Goal: Transaction & Acquisition: Purchase product/service

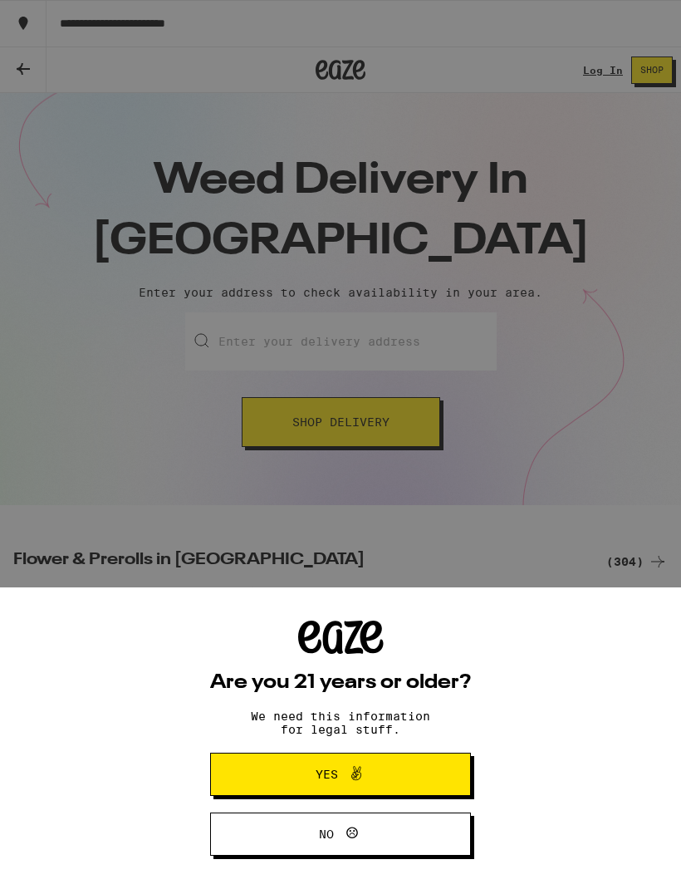
click at [434, 771] on button "Yes" at bounding box center [340, 774] width 261 height 43
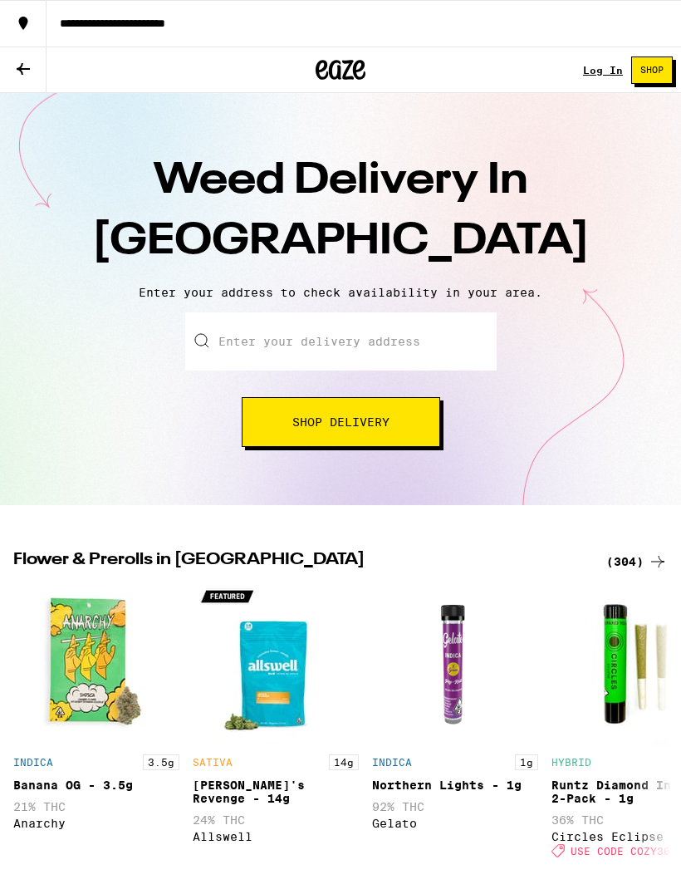
click at [375, 345] on input "Enter your delivery address" at bounding box center [341, 341] width 312 height 58
click at [413, 425] on button "Shop Delivery" at bounding box center [341, 422] width 199 height 50
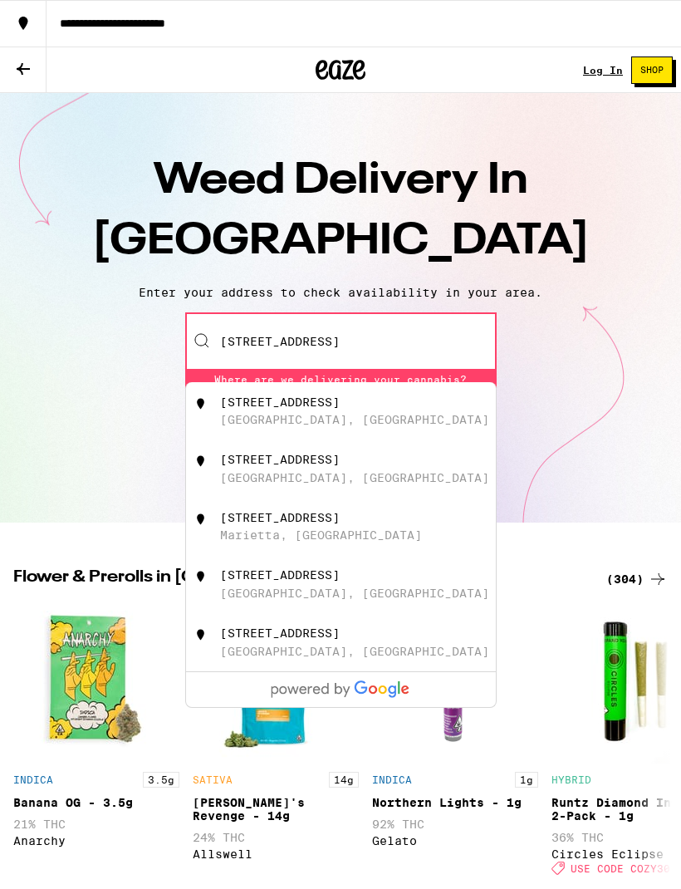
click at [347, 415] on div "[STREET_ADDRESS]" at bounding box center [368, 411] width 297 height 32
type input "[STREET_ADDRESS]"
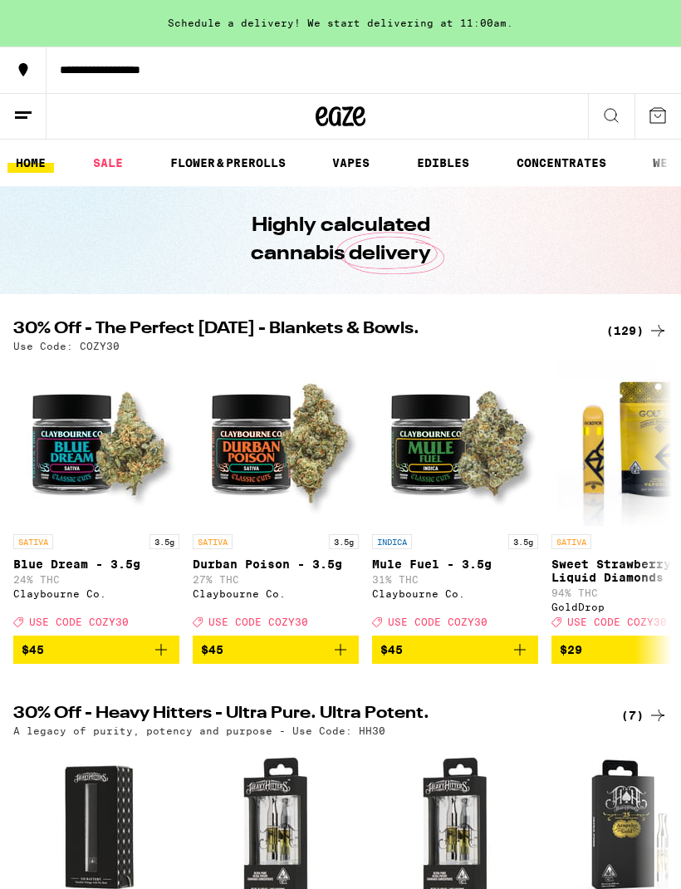
click at [239, 162] on link "FLOWER & PREROLLS" at bounding box center [228, 163] width 132 height 20
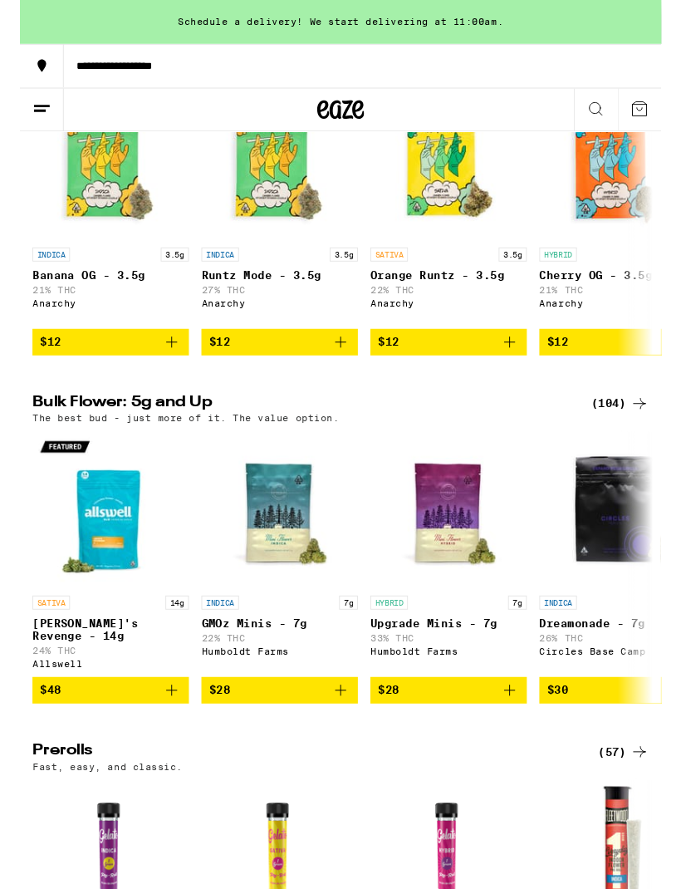
scroll to position [298, 0]
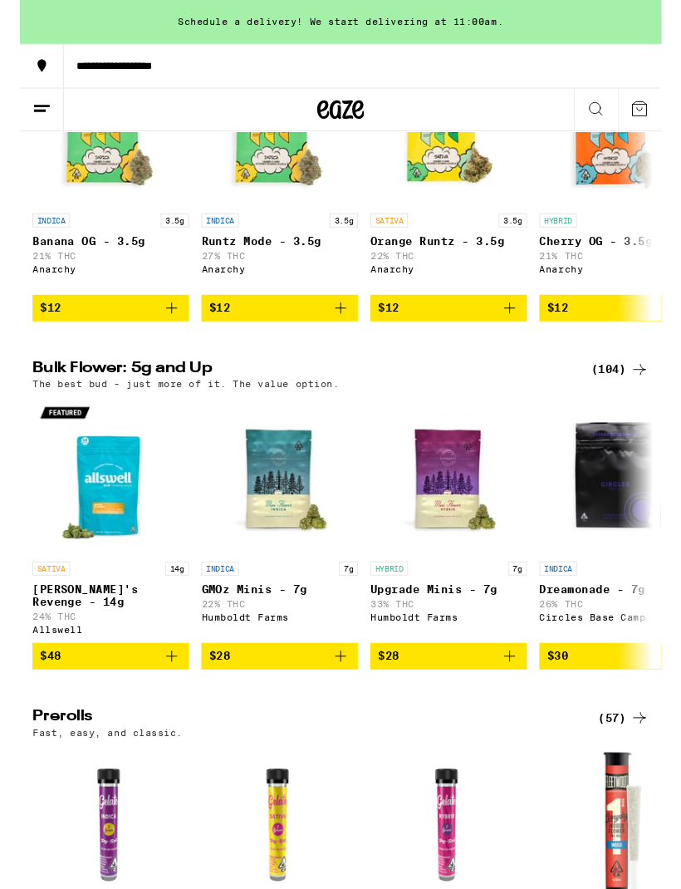
click at [654, 397] on icon at bounding box center [658, 392] width 20 height 20
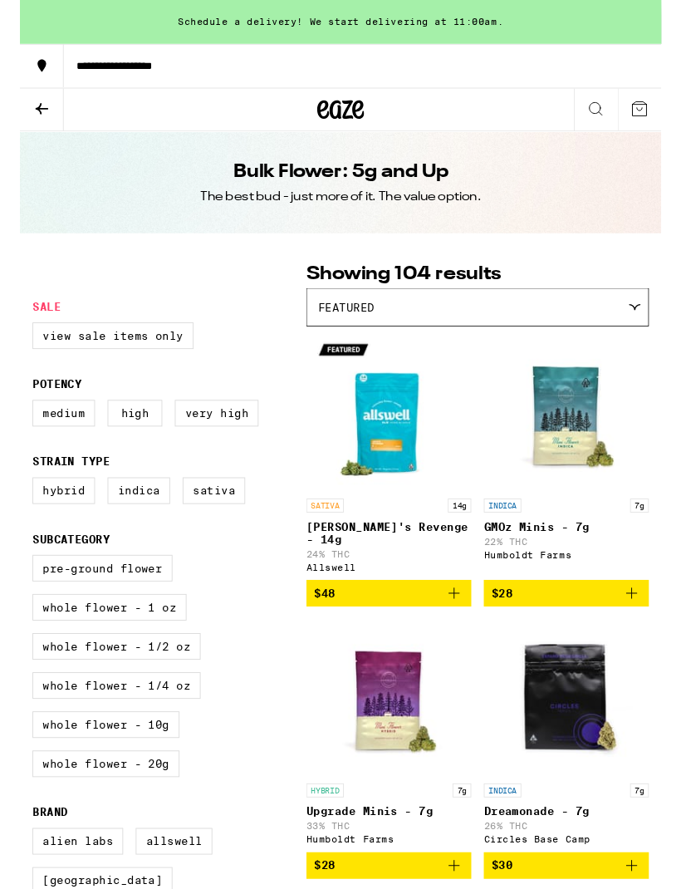
click at [206, 449] on label "Very High" at bounding box center [208, 439] width 89 height 28
click at [17, 428] on input "Very High" at bounding box center [17, 427] width 1 height 1
checkbox input "true"
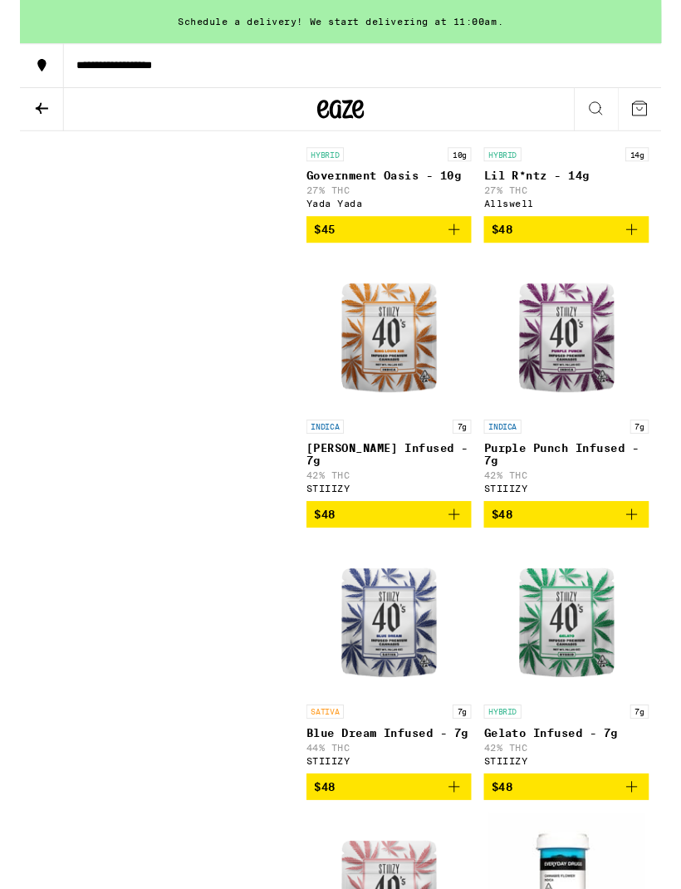
scroll to position [2788, 0]
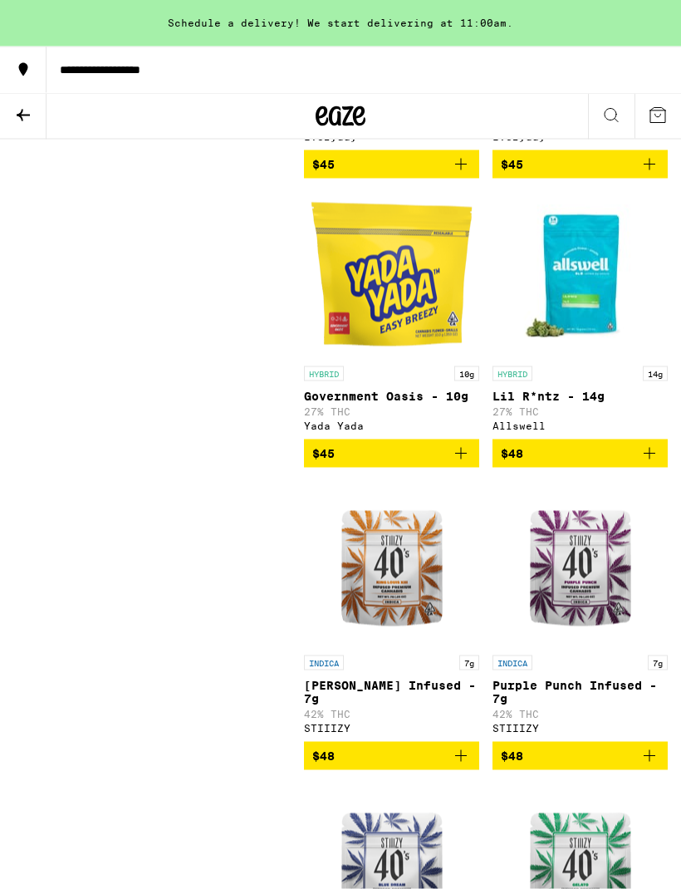
click at [417, 647] on img "Open page for King Louis XIII Infused - 7g from STIIIZY" at bounding box center [392, 564] width 166 height 166
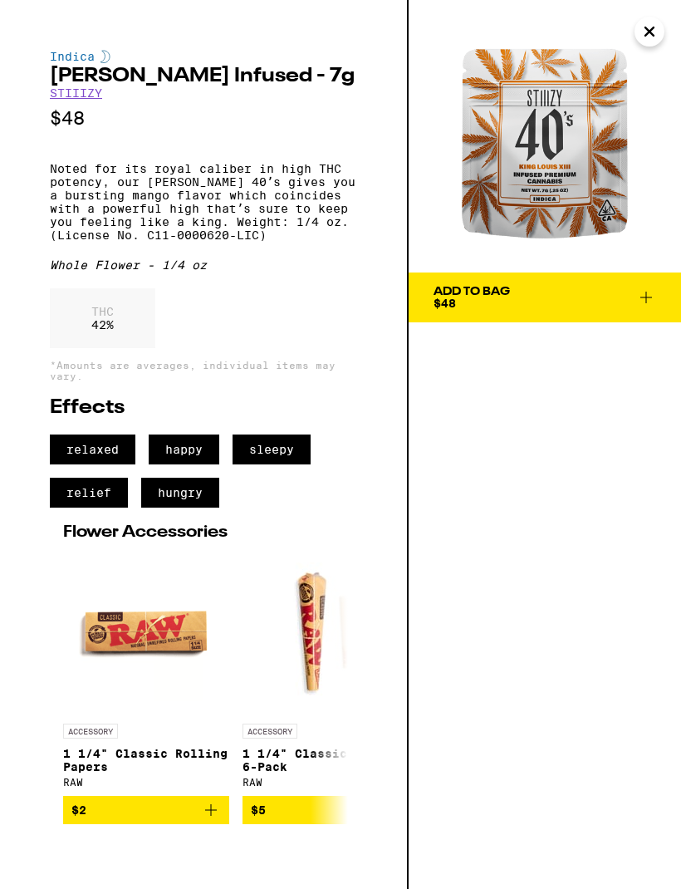
click at [659, 310] on button "Add To Bag $48" at bounding box center [545, 297] width 272 height 50
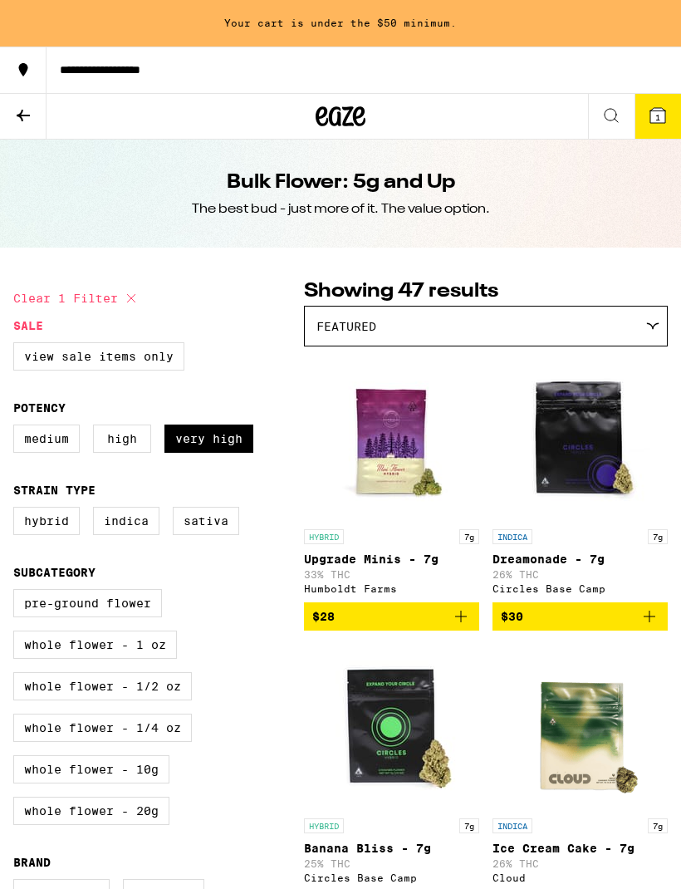
click at [23, 126] on button at bounding box center [23, 117] width 47 height 46
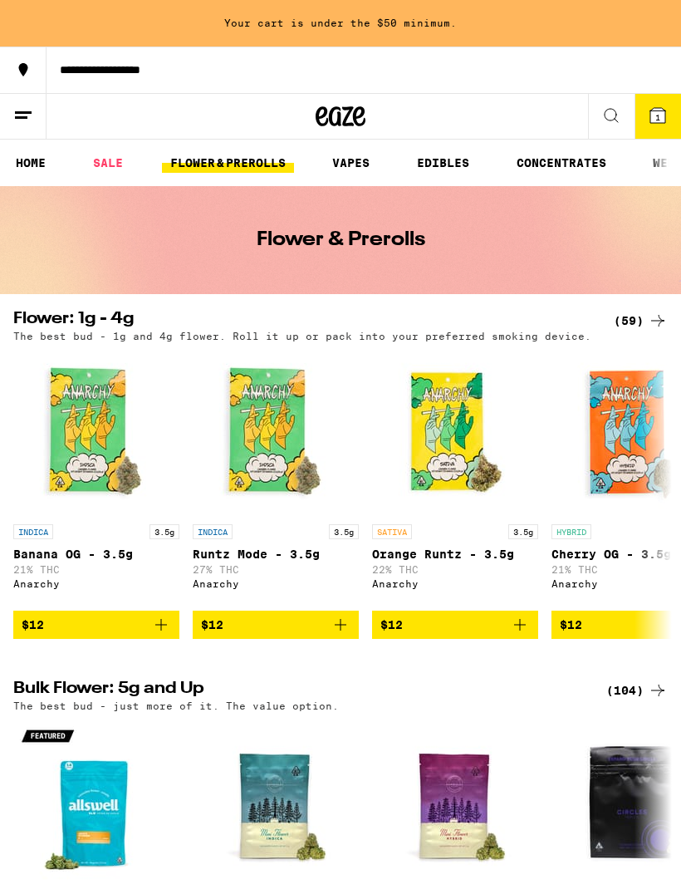
click at [650, 321] on icon at bounding box center [658, 321] width 20 height 20
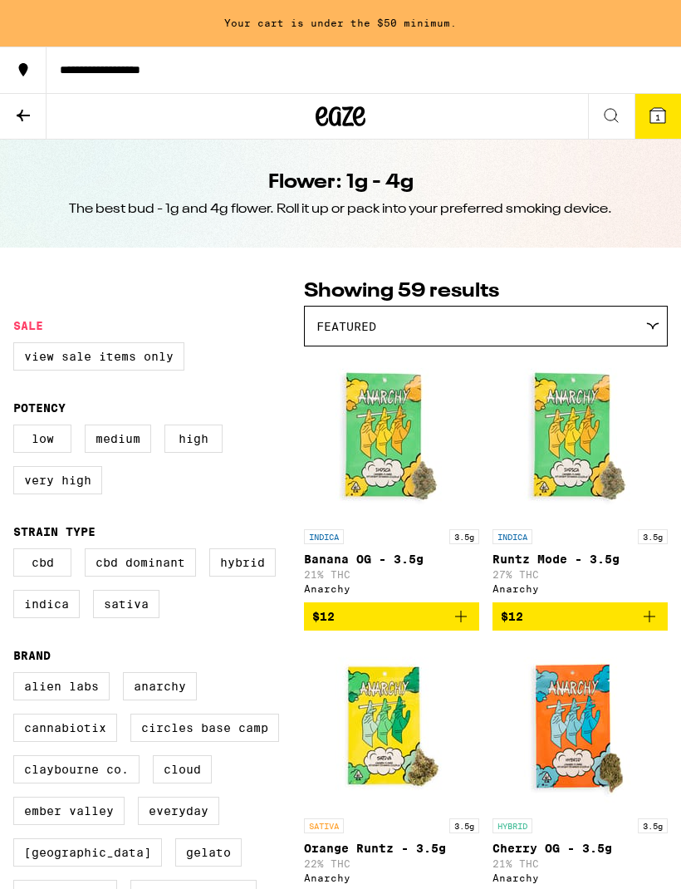
click at [204, 449] on label "High" at bounding box center [193, 439] width 58 height 28
click at [17, 428] on input "High" at bounding box center [17, 427] width 1 height 1
checkbox input "true"
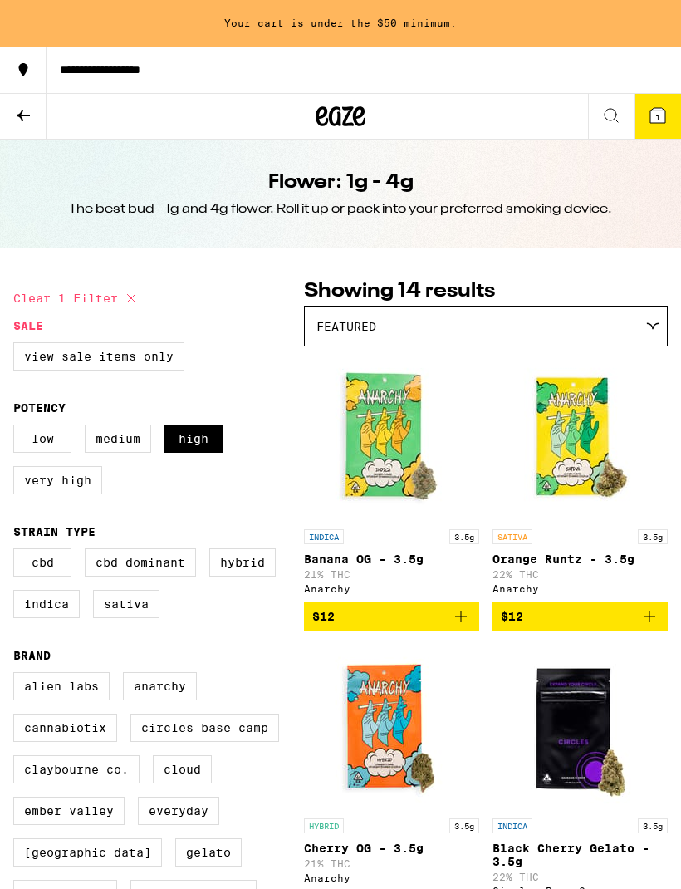
click at [81, 494] on label "Very High" at bounding box center [57, 480] width 89 height 28
click at [17, 428] on input "Very High" at bounding box center [17, 427] width 1 height 1
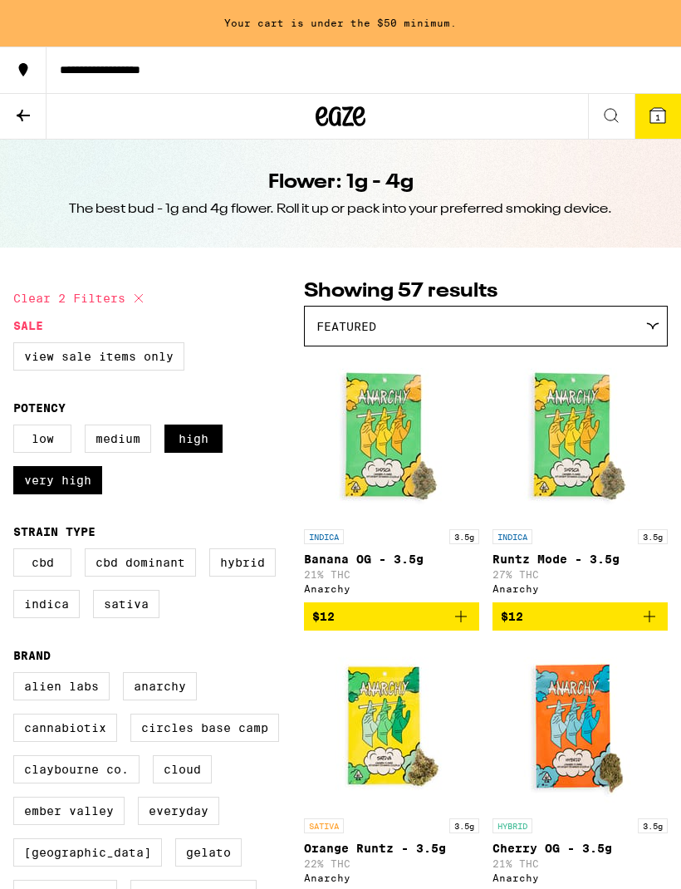
click at [78, 493] on label "Very High" at bounding box center [57, 480] width 89 height 28
click at [17, 428] on input "Very High" at bounding box center [17, 427] width 1 height 1
checkbox input "false"
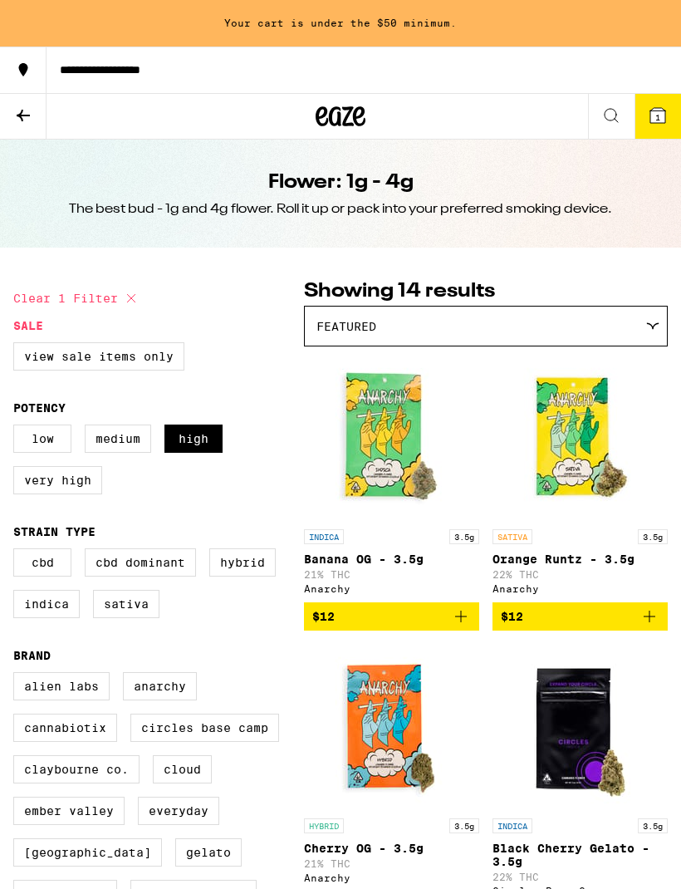
click at [208, 445] on label "High" at bounding box center [193, 439] width 58 height 28
click at [17, 428] on input "High" at bounding box center [17, 427] width 1 height 1
checkbox input "false"
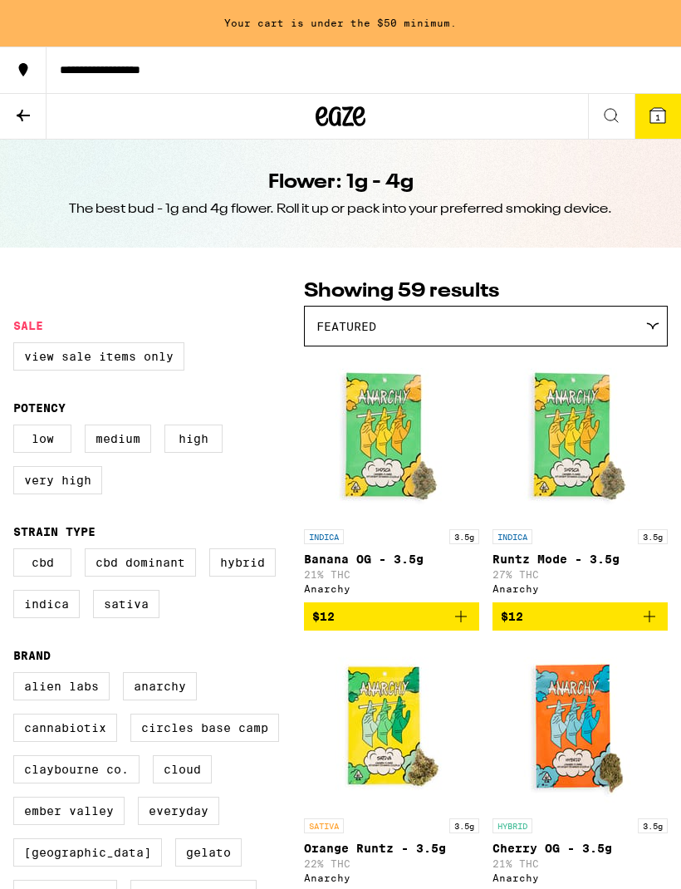
click at [83, 494] on label "Very High" at bounding box center [57, 480] width 89 height 28
click at [17, 428] on input "Very High" at bounding box center [17, 427] width 1 height 1
checkbox input "true"
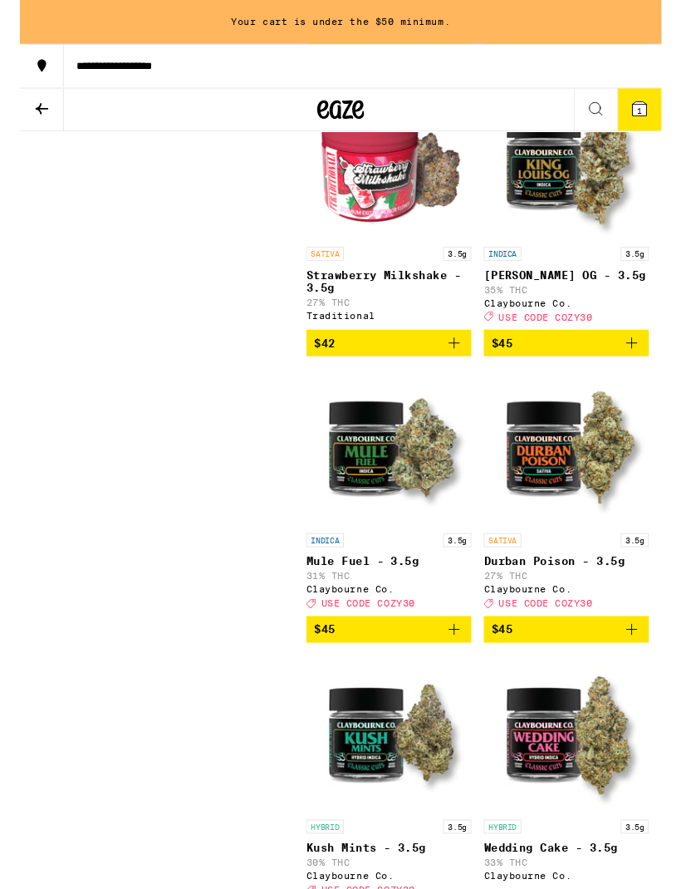
scroll to position [3320, 0]
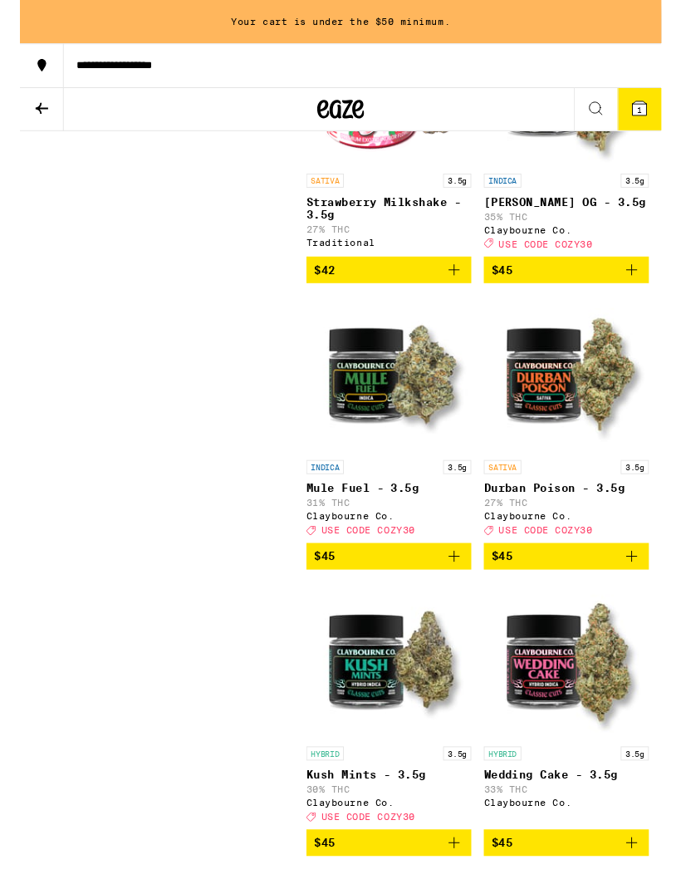
click at [592, 568] on span "USE CODE COZY30" at bounding box center [558, 562] width 100 height 11
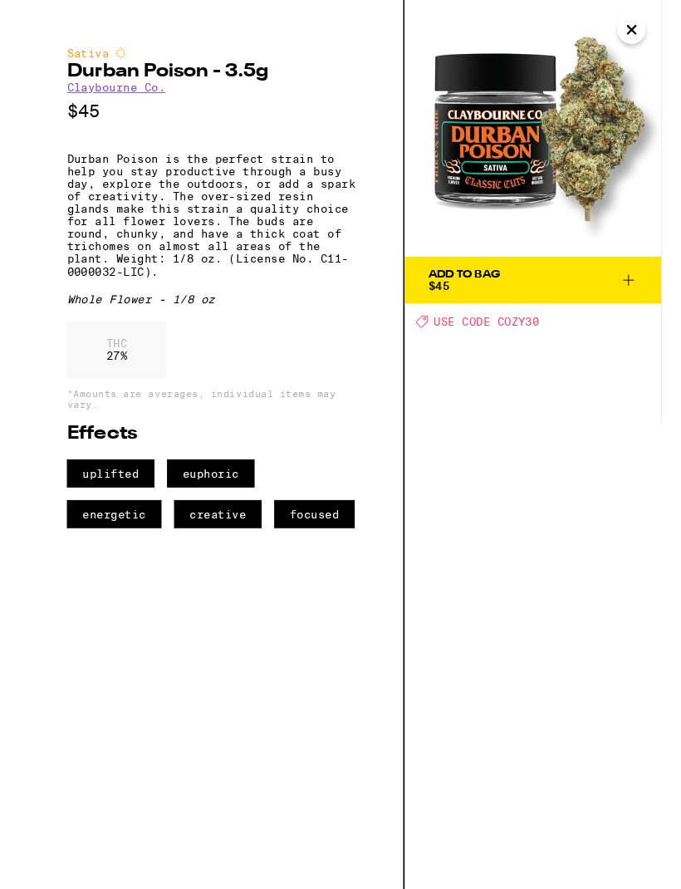
click at [519, 333] on div "Add To Bag $45 Deal Created with Sketch. USE CODE COZY30" at bounding box center [545, 472] width 272 height 944
click at [503, 355] on div "Add To Bag $45 Deal Created with Sketch. USE CODE COZY30" at bounding box center [545, 472] width 272 height 944
click at [479, 335] on span "USE CODE COZY30" at bounding box center [495, 341] width 112 height 13
click at [656, 291] on button "Add To Bag $45" at bounding box center [545, 297] width 272 height 50
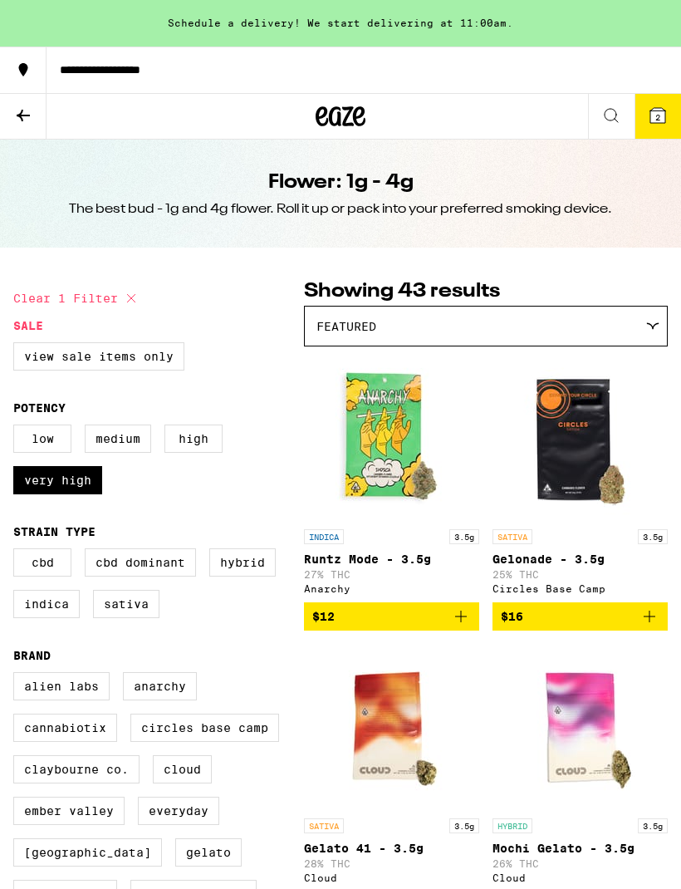
click at [25, 110] on icon at bounding box center [23, 116] width 20 height 20
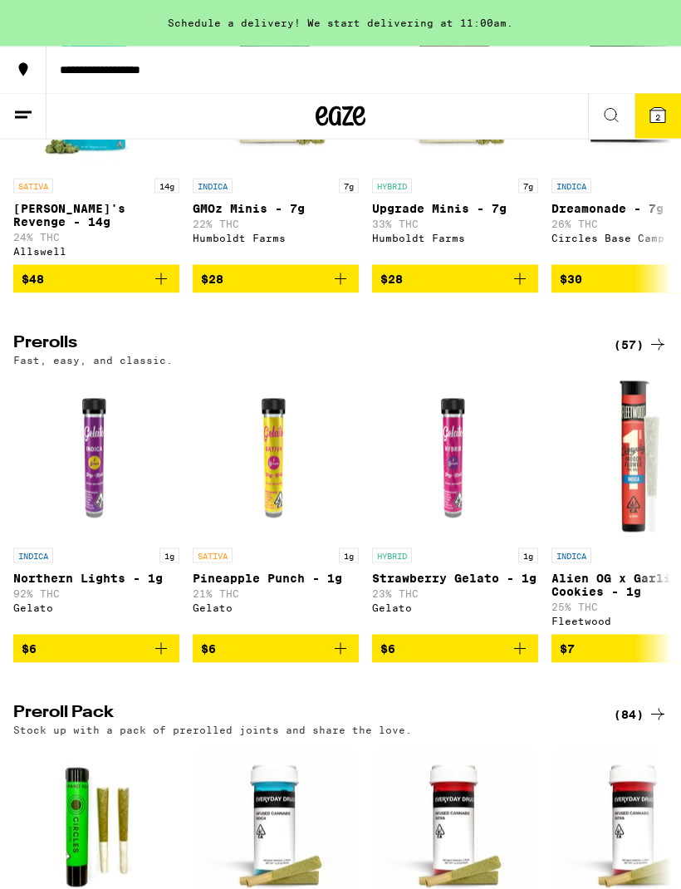
scroll to position [711, 0]
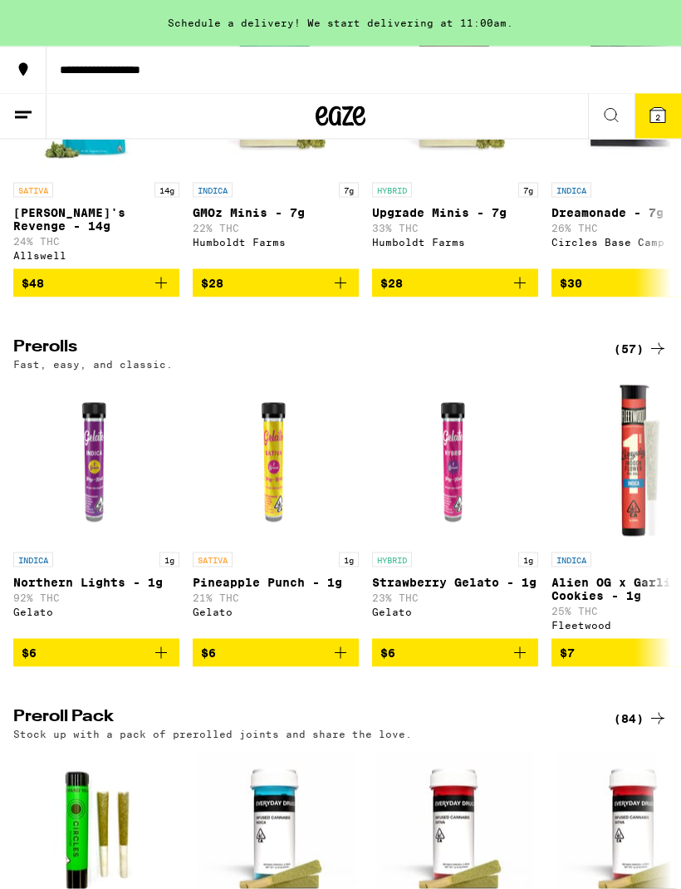
click at [665, 356] on icon at bounding box center [658, 349] width 20 height 20
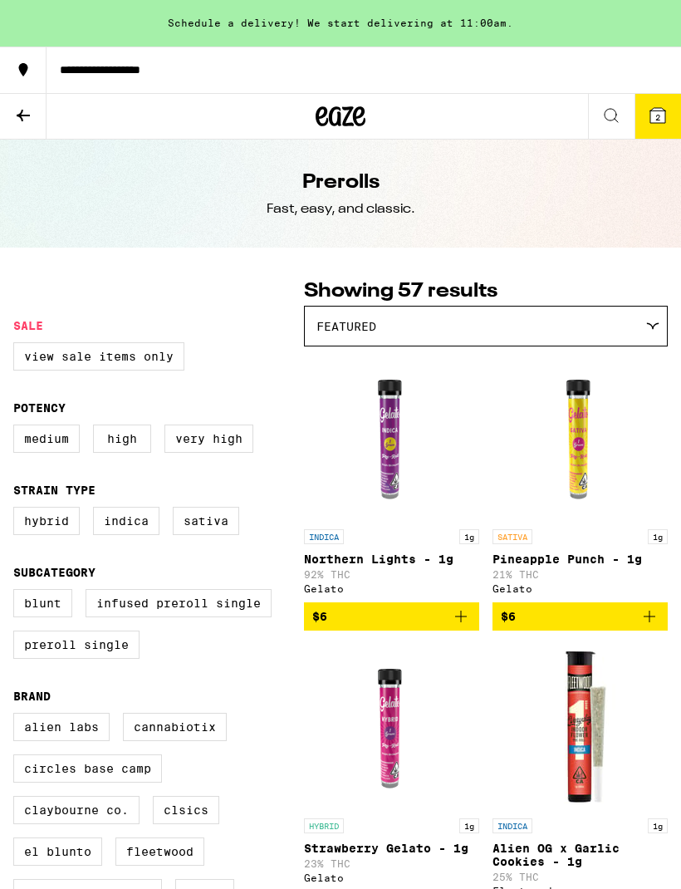
click at [213, 451] on label "Very High" at bounding box center [208, 439] width 89 height 28
click at [17, 428] on input "Very High" at bounding box center [17, 427] width 1 height 1
checkbox input "true"
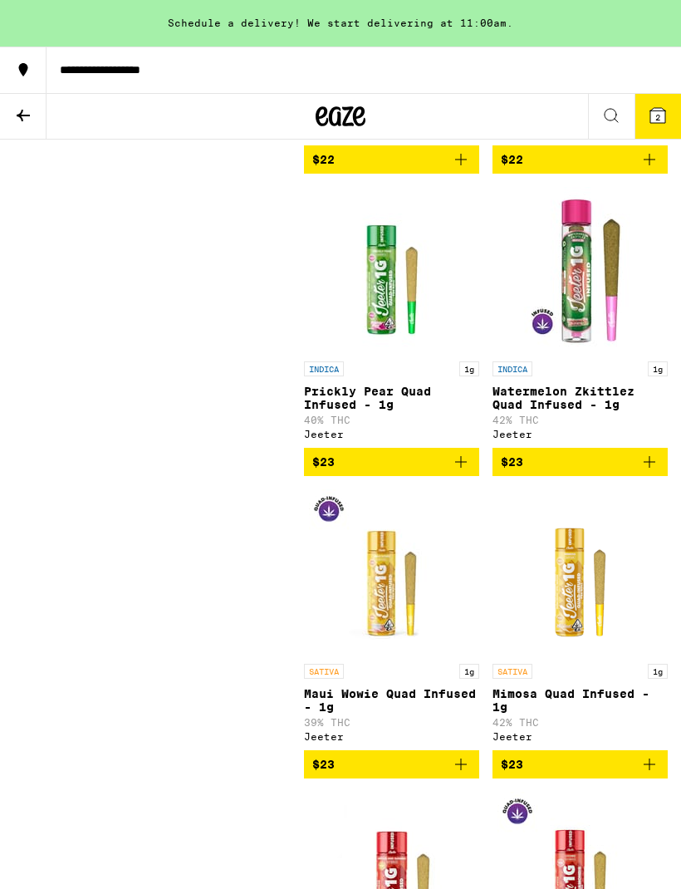
scroll to position [4004, 0]
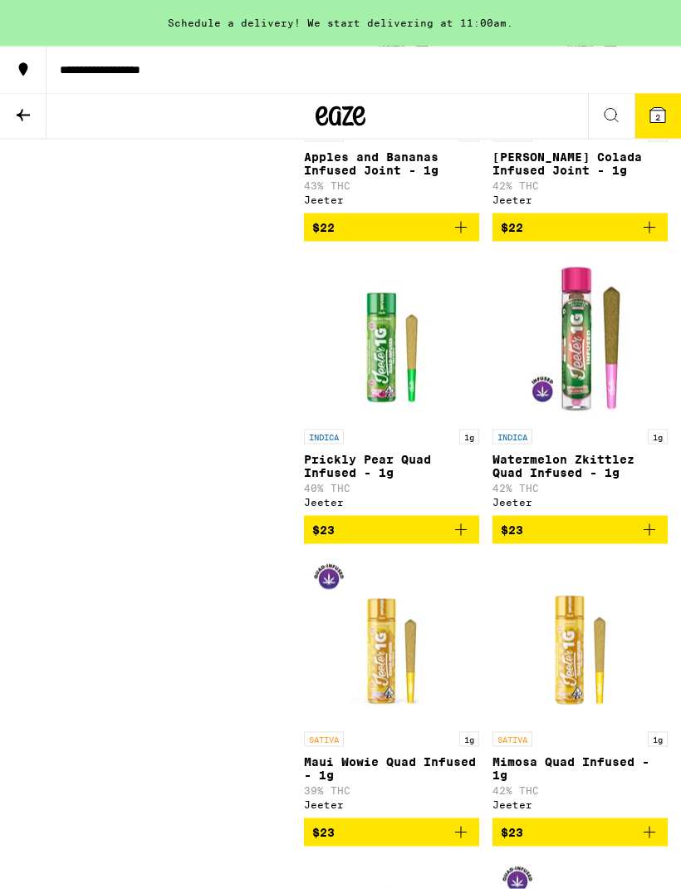
click at [28, 110] on icon at bounding box center [23, 116] width 20 height 20
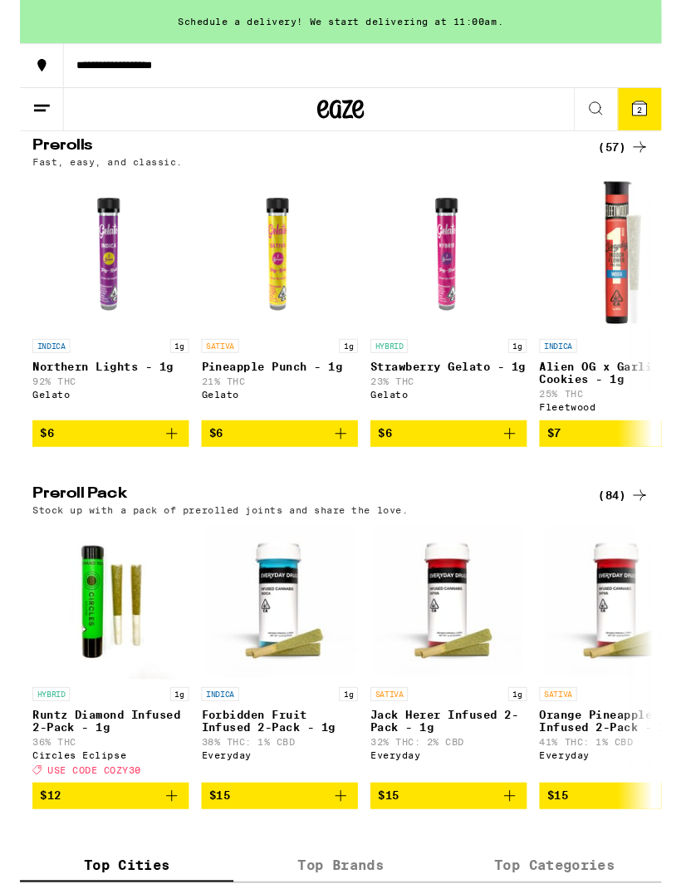
click at [649, 536] on icon at bounding box center [658, 526] width 20 height 20
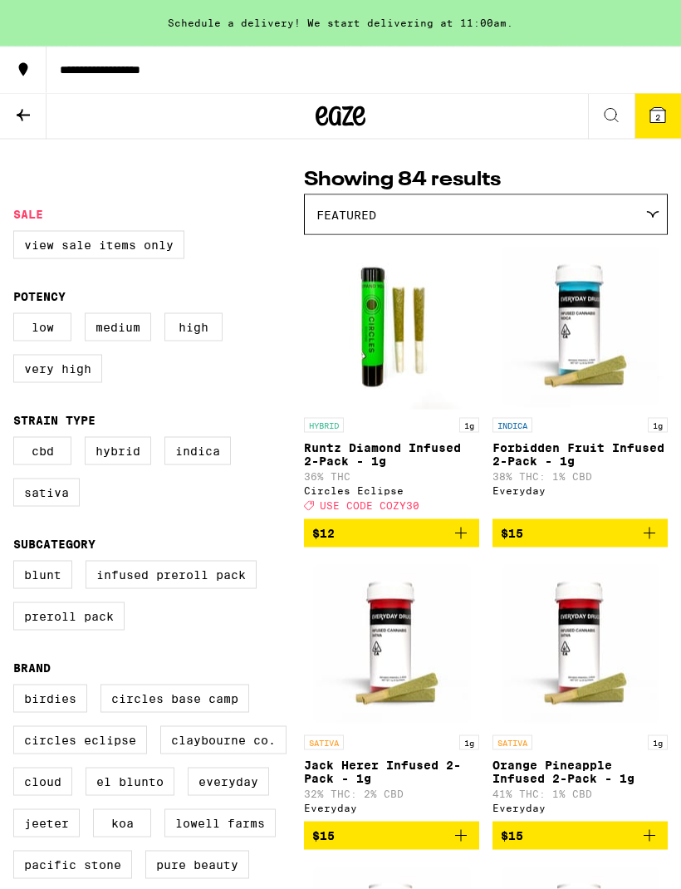
scroll to position [112, 0]
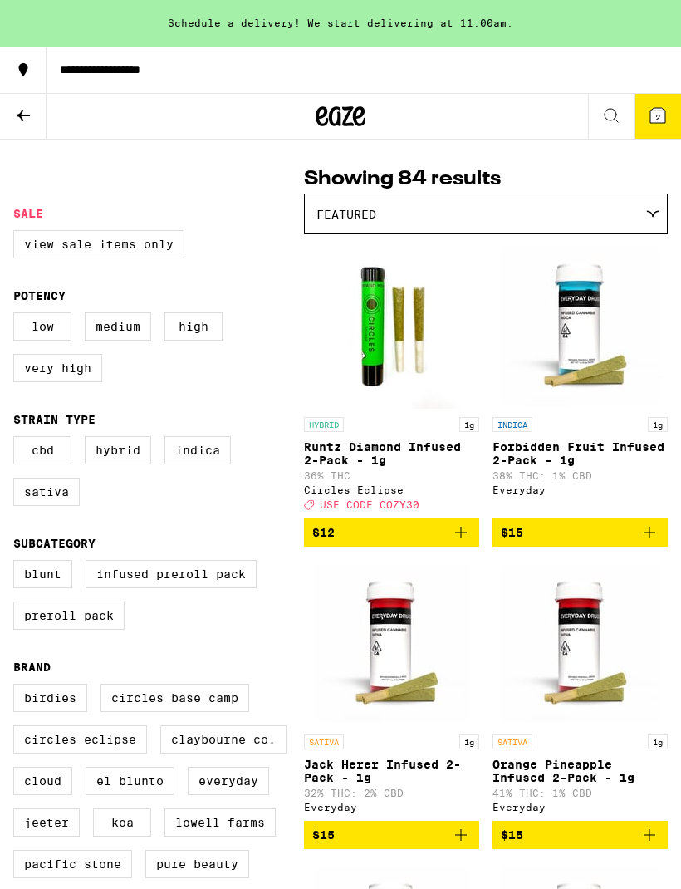
click at [76, 376] on label "Very High" at bounding box center [57, 368] width 89 height 28
click at [17, 316] on input "Very High" at bounding box center [17, 315] width 1 height 1
checkbox input "true"
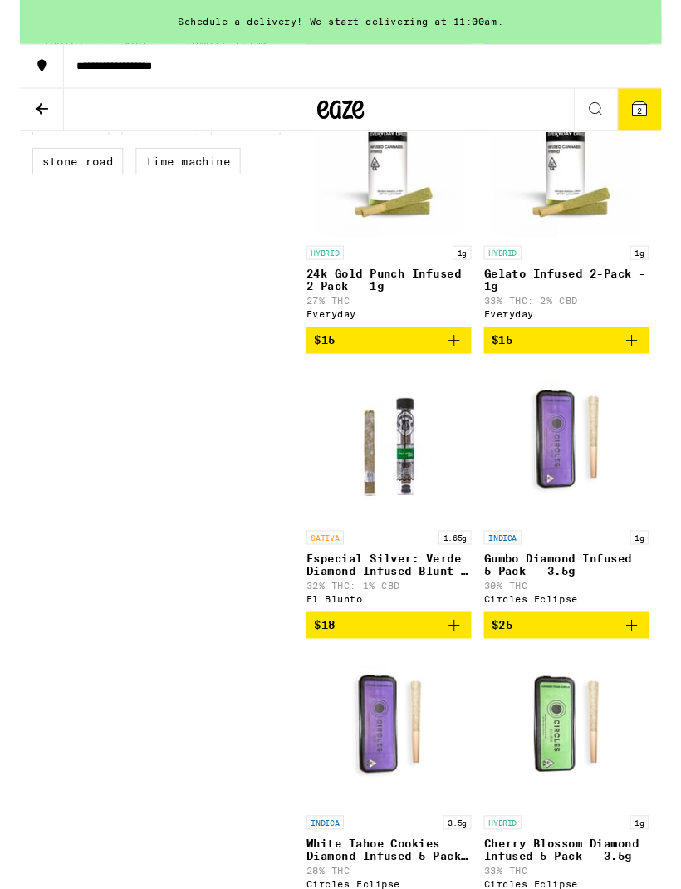
scroll to position [887, 0]
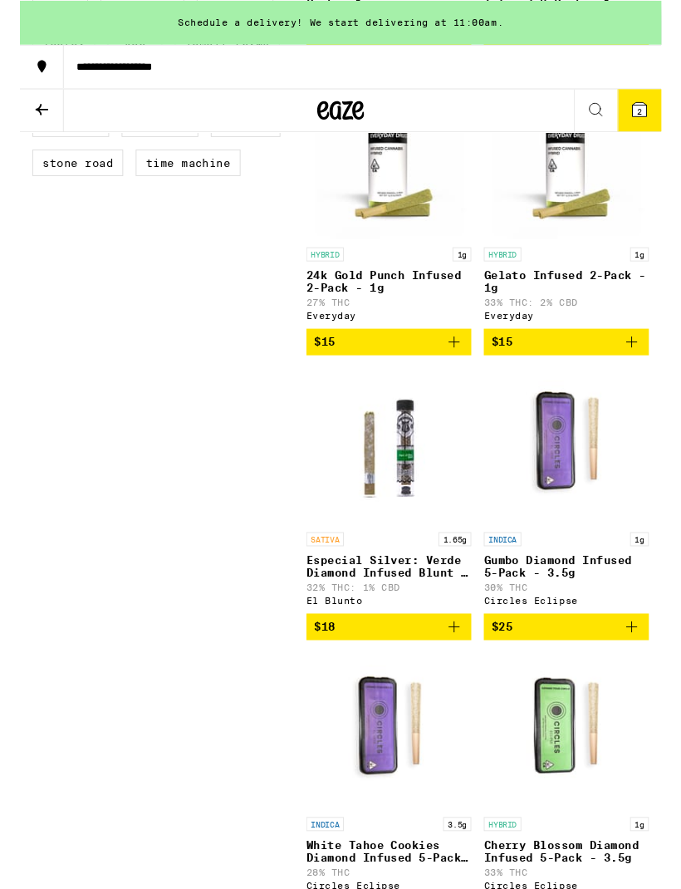
click at [447, 614] on p "Especial Silver: Verde Diamond Infused Blunt - 1.65g" at bounding box center [391, 600] width 175 height 27
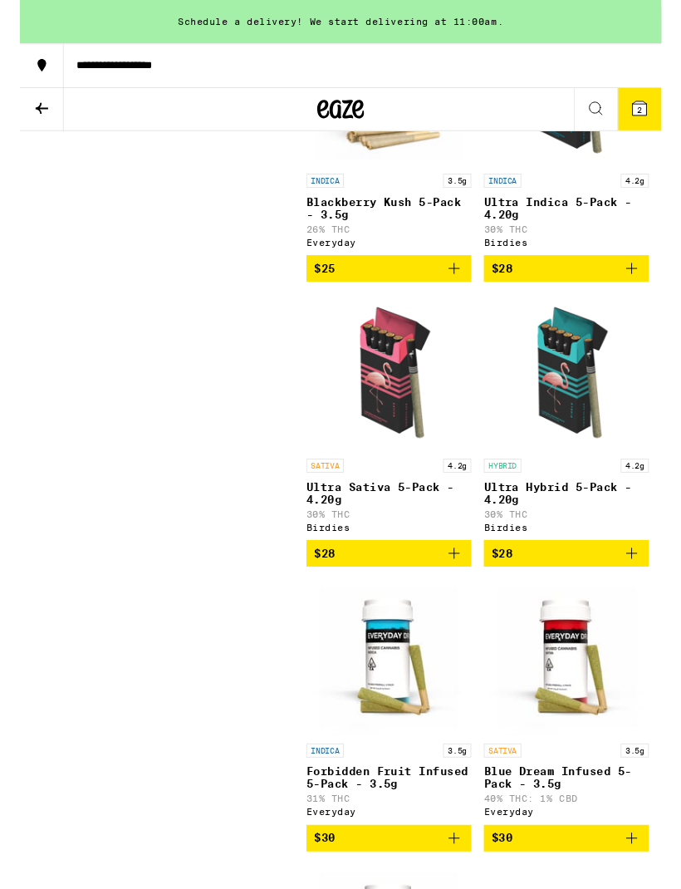
scroll to position [1888, 0]
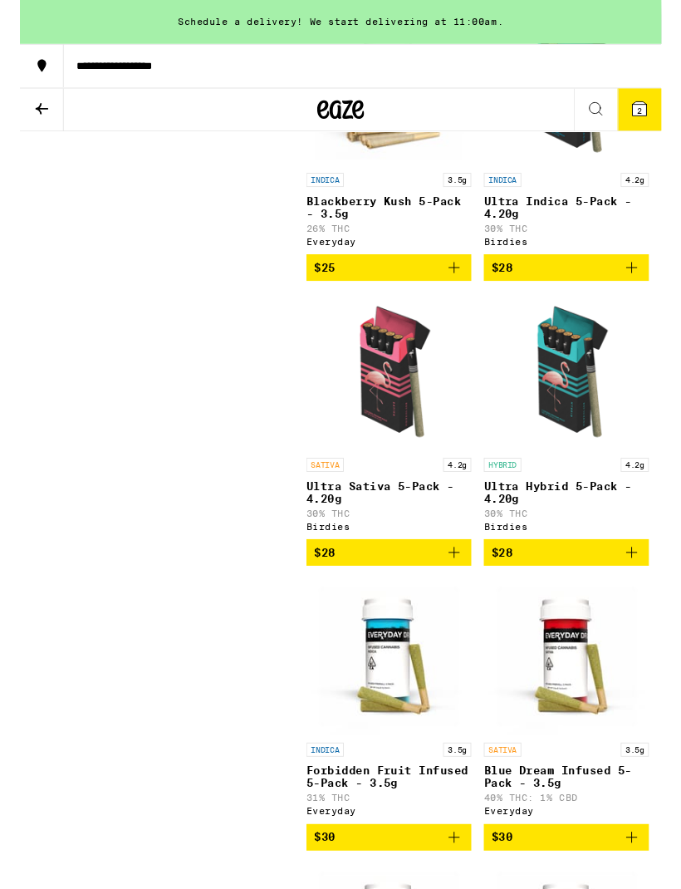
click at [576, 536] on p "Ultra Hybrid 5-Pack - 4.20g" at bounding box center [580, 522] width 175 height 27
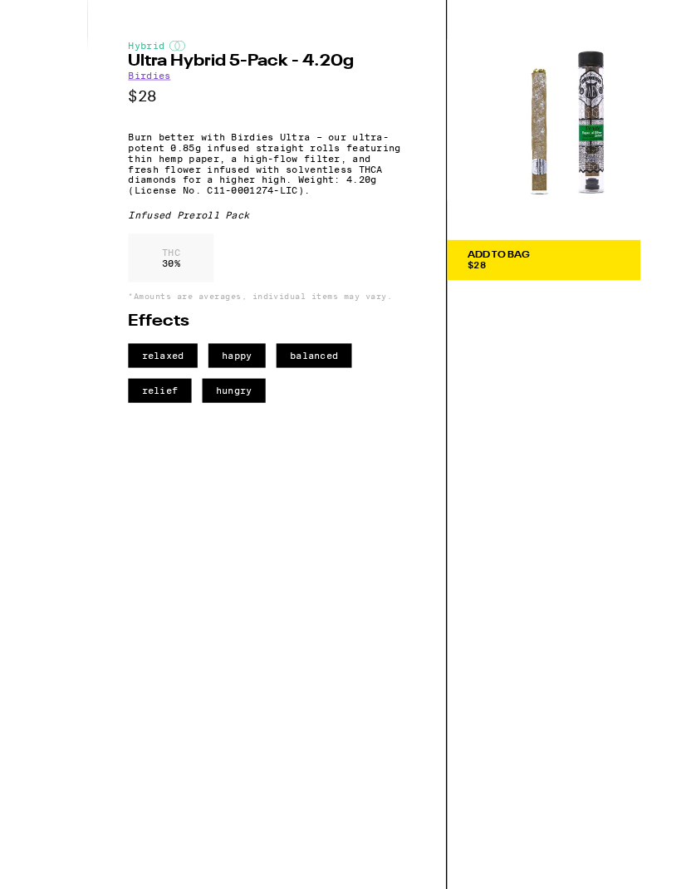
scroll to position [1870, 0]
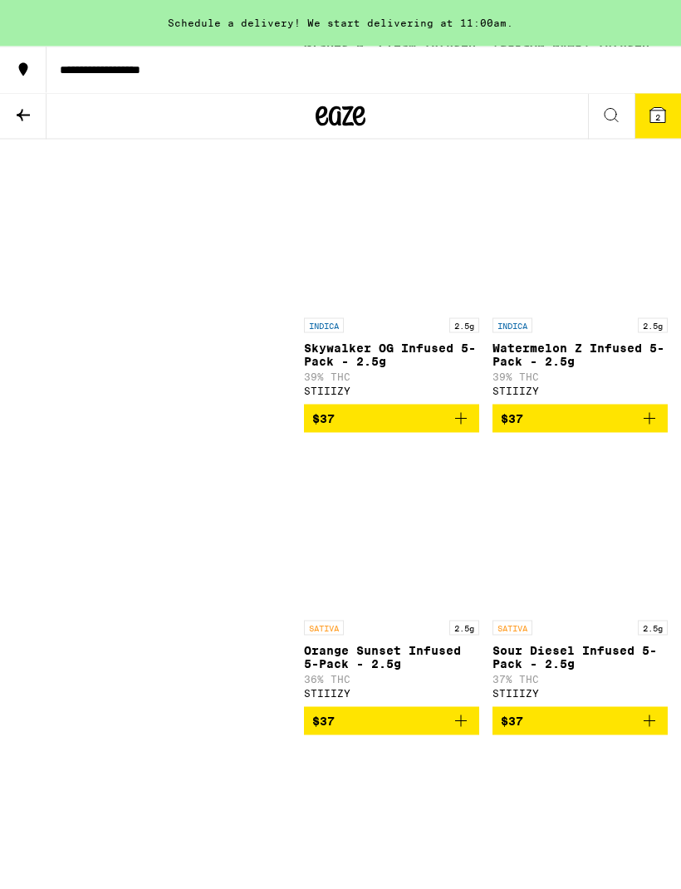
scroll to position [3464, 0]
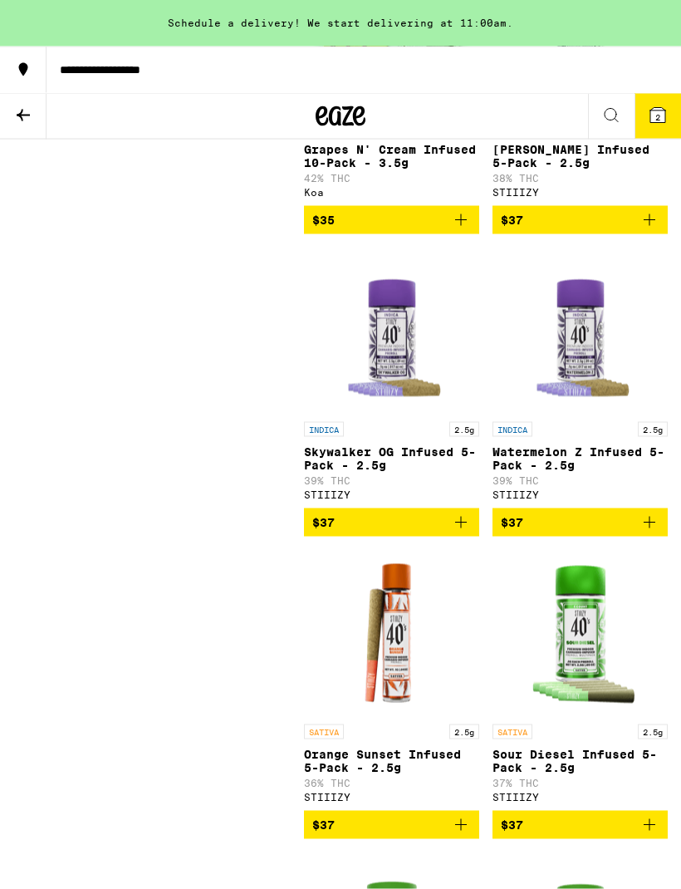
click at [660, 94] on button "2" at bounding box center [658, 116] width 47 height 45
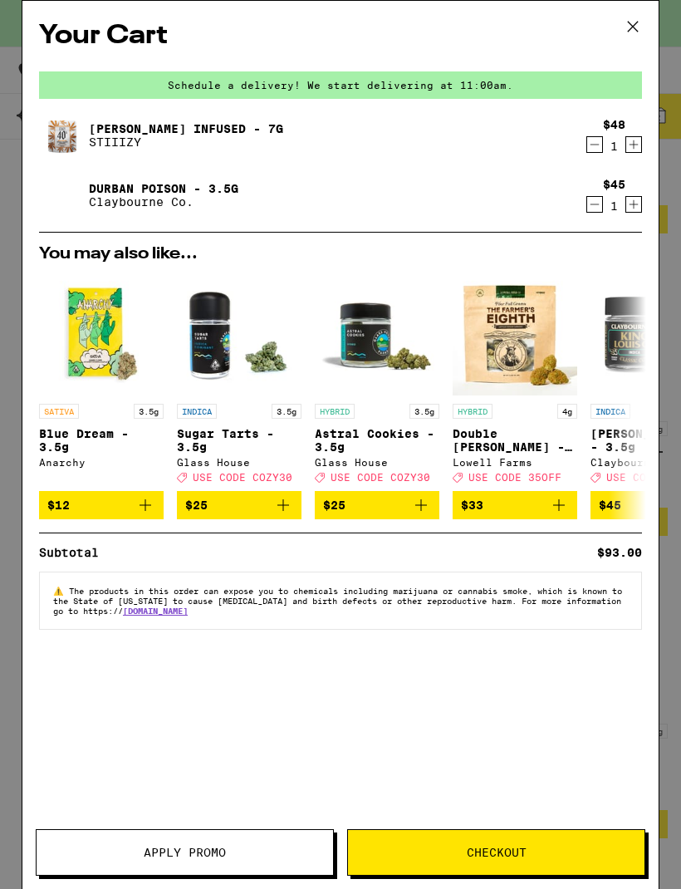
click at [263, 850] on span "Apply Promo" at bounding box center [185, 853] width 297 height 12
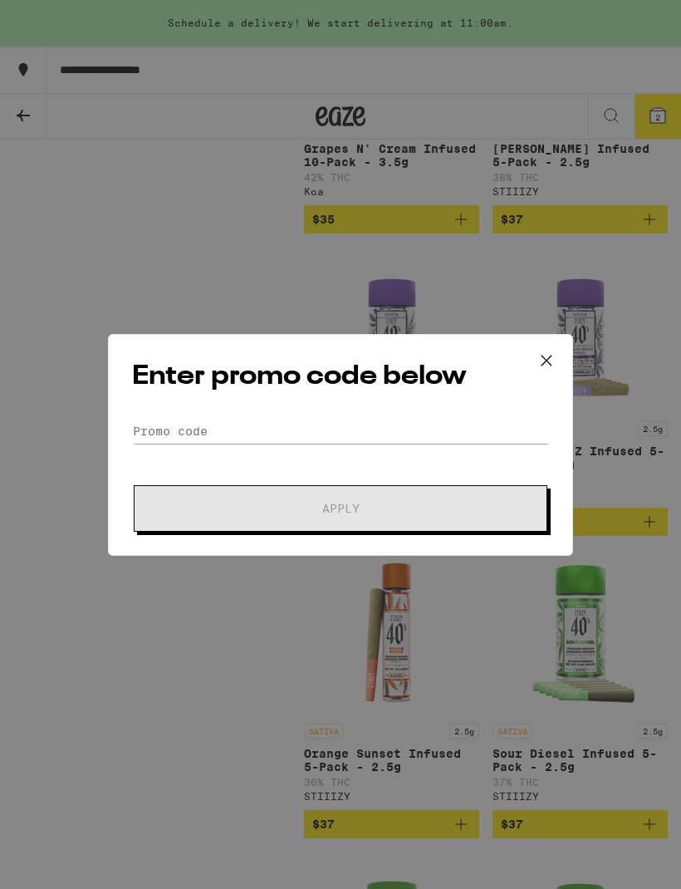
click at [536, 354] on icon at bounding box center [546, 360] width 25 height 25
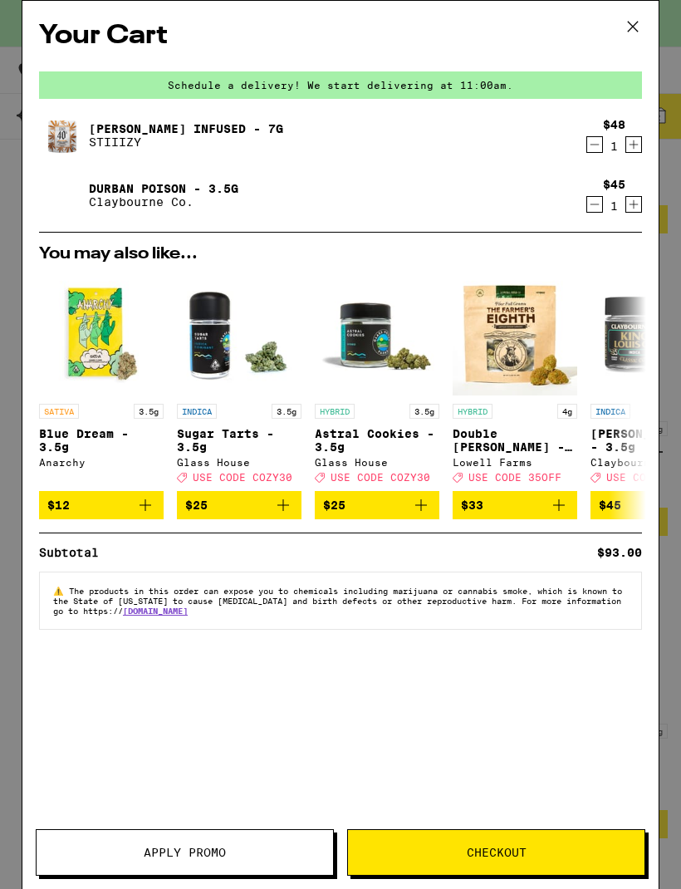
click at [245, 858] on button "Apply Promo" at bounding box center [185, 852] width 298 height 47
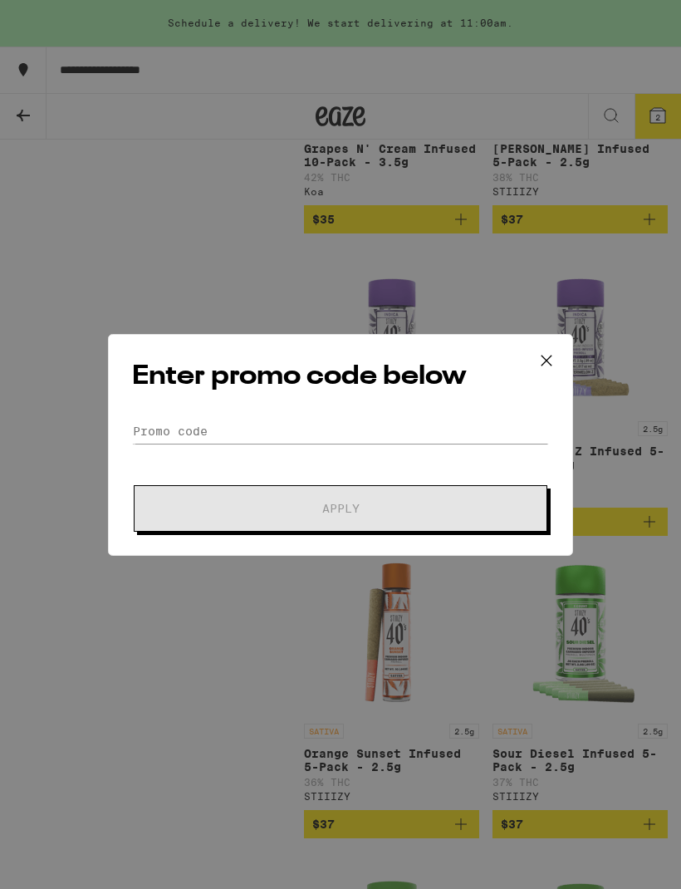
click at [544, 350] on icon at bounding box center [546, 360] width 25 height 25
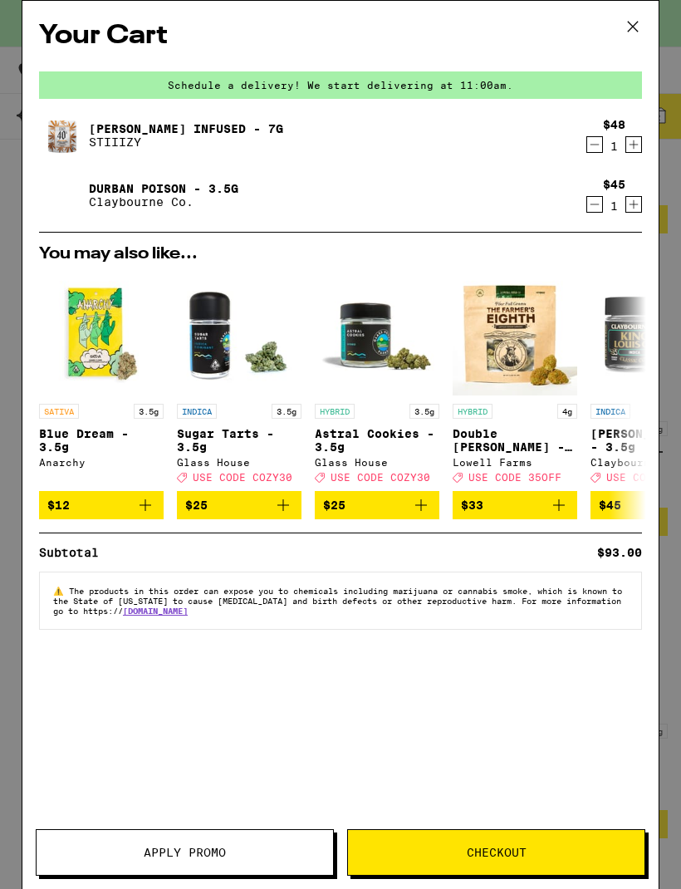
click at [286, 856] on span "Apply Promo" at bounding box center [185, 853] width 297 height 12
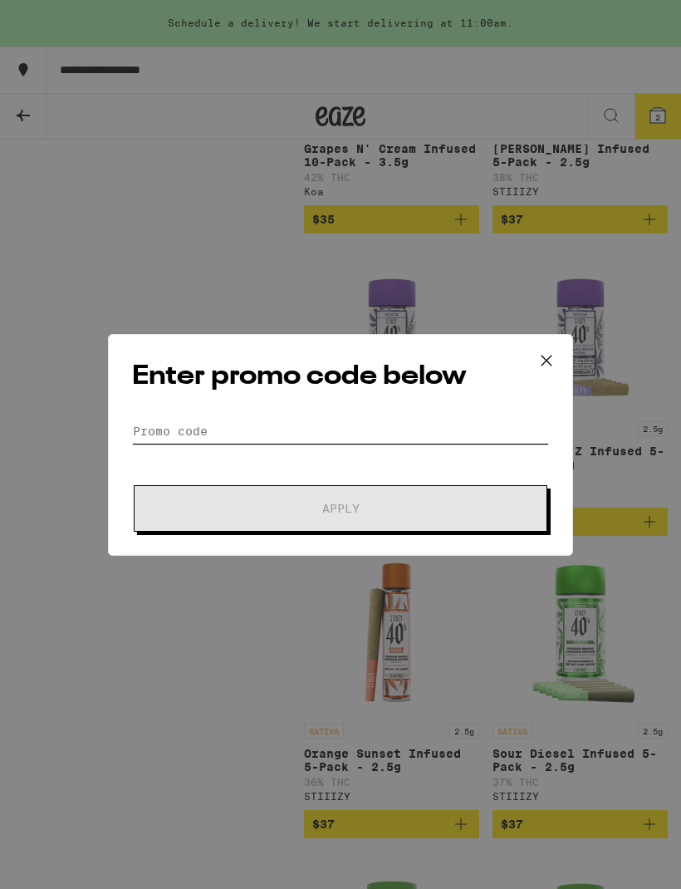
click at [346, 431] on input "Promo Code" at bounding box center [340, 431] width 417 height 25
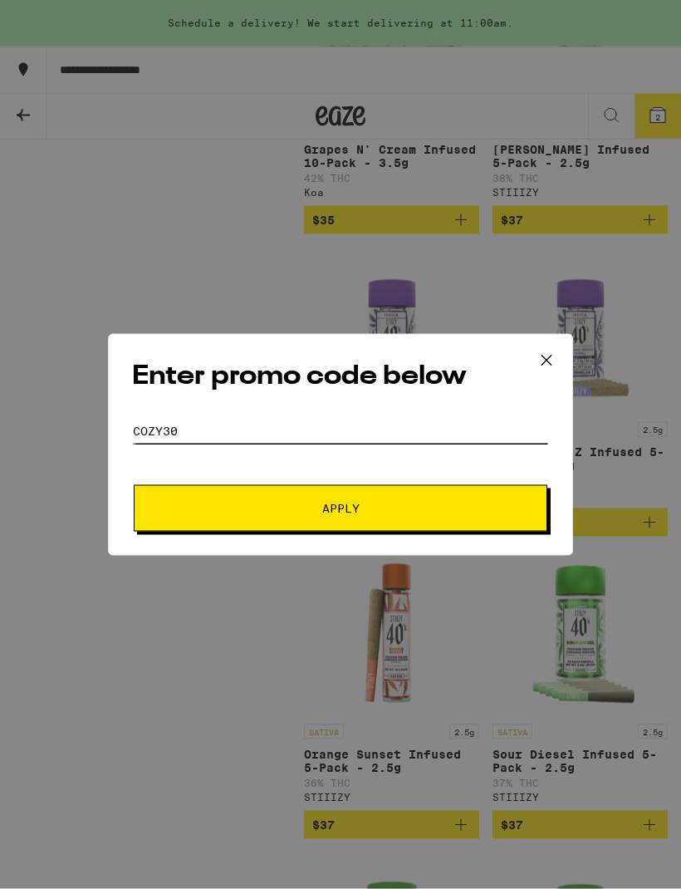
type input "Cozy30"
click at [469, 512] on span "Apply" at bounding box center [340, 509] width 299 height 12
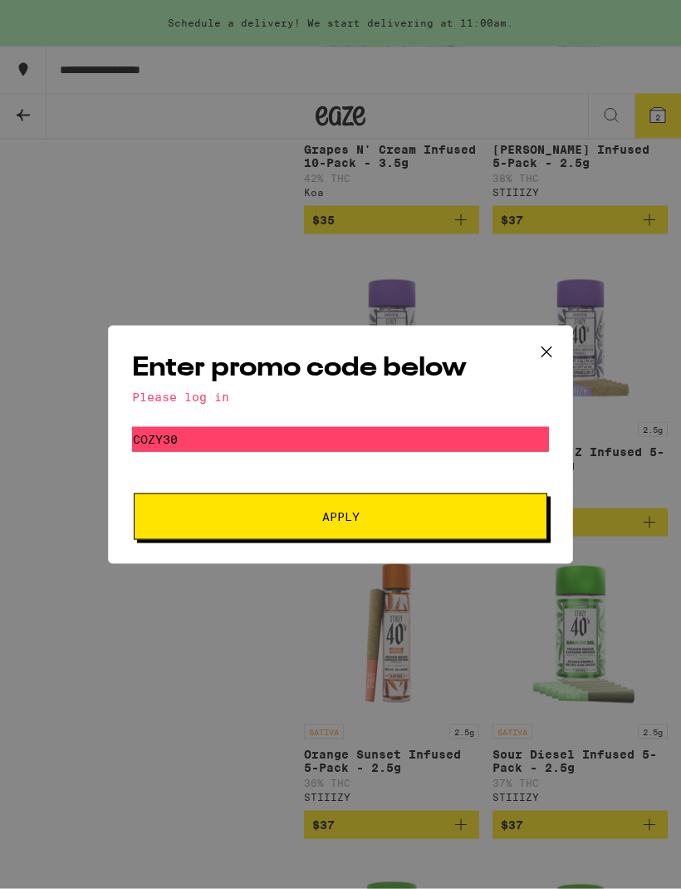
scroll to position [3465, 0]
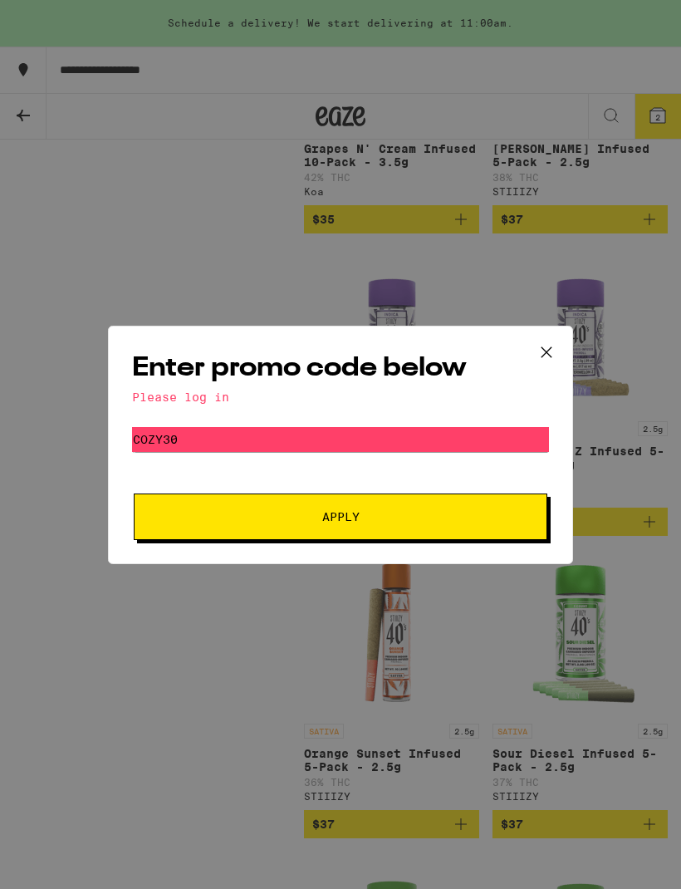
click at [537, 353] on icon at bounding box center [546, 352] width 25 height 25
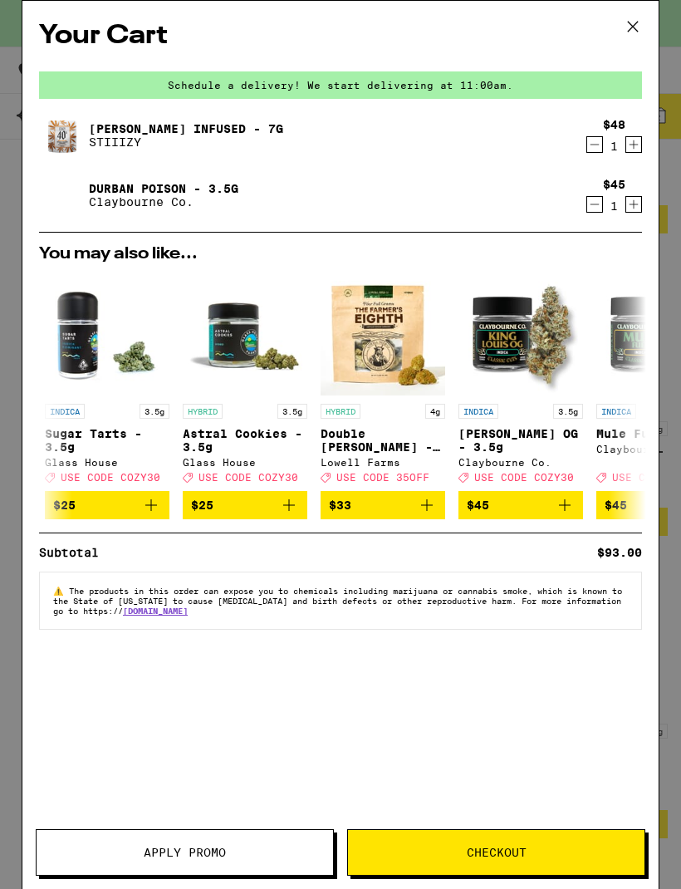
scroll to position [0, 134]
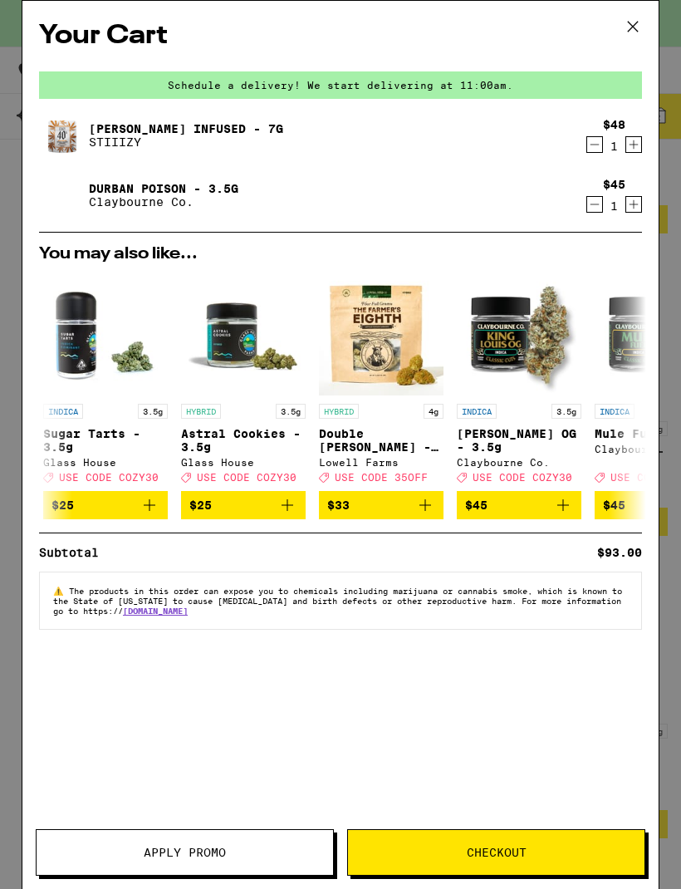
click at [519, 841] on button "Checkout" at bounding box center [496, 852] width 298 height 47
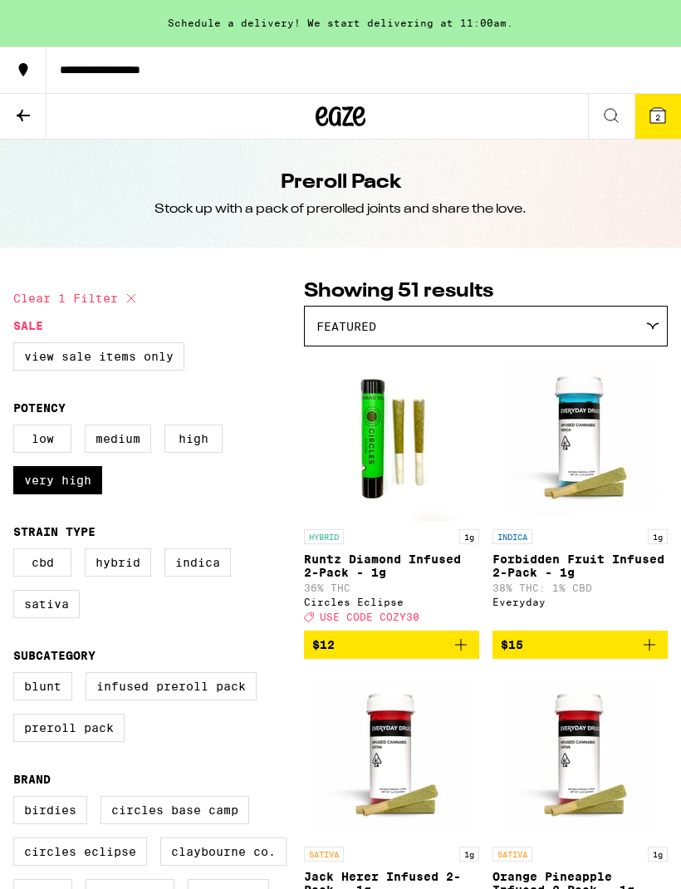
scroll to position [3465, 0]
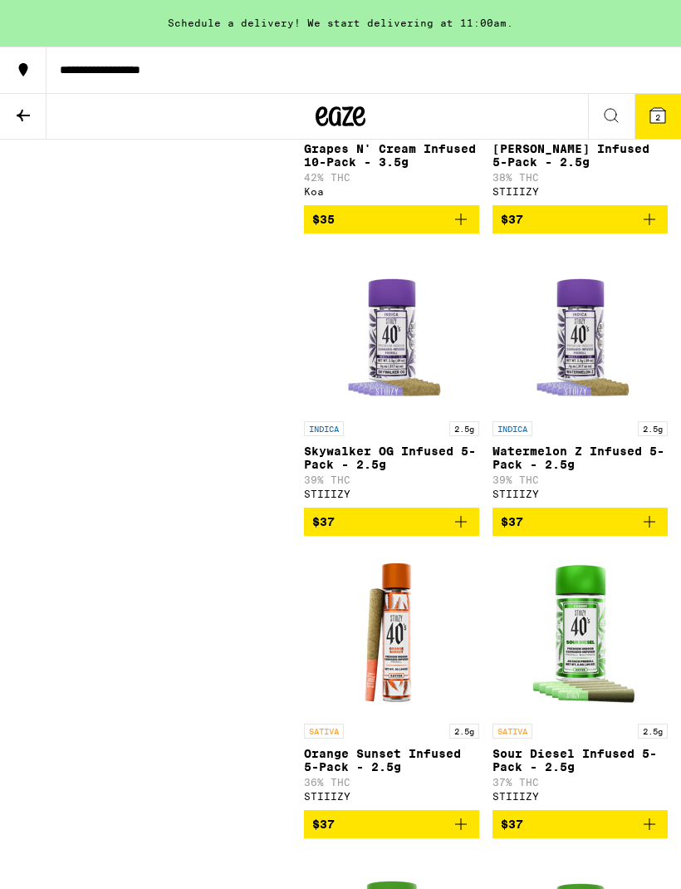
checkbox input "false"
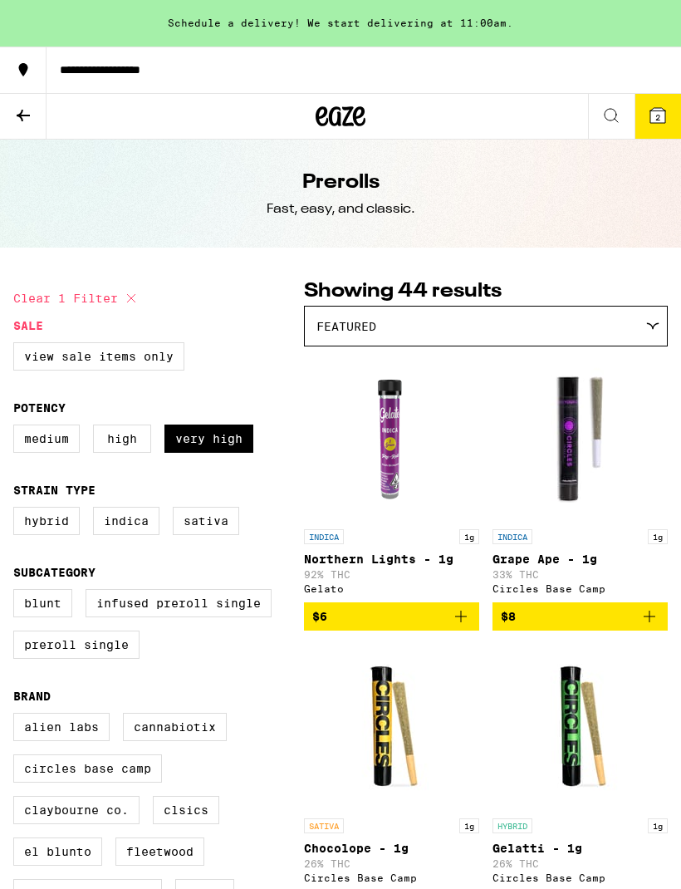
checkbox input "false"
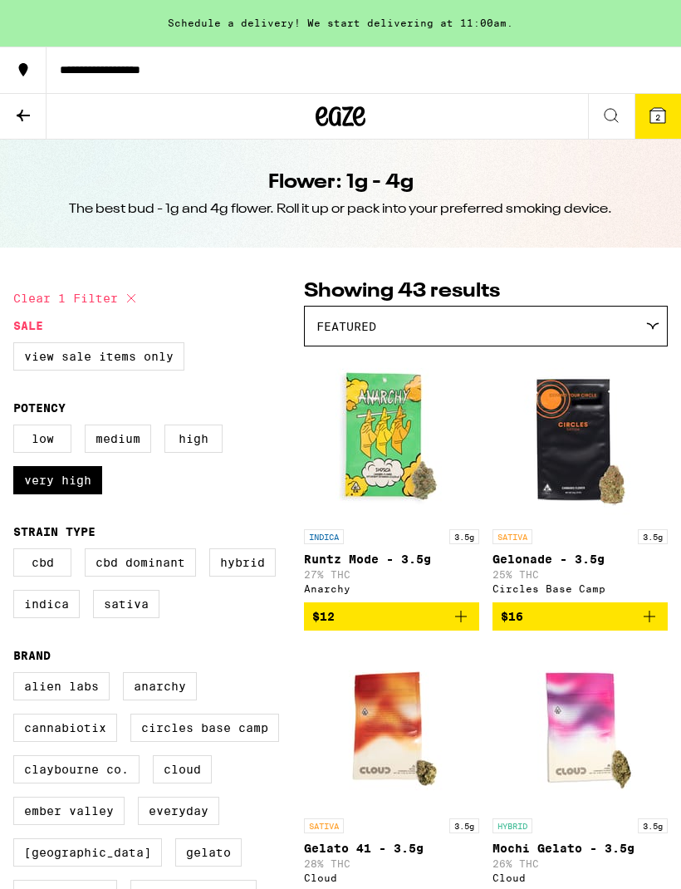
scroll to position [3320, 0]
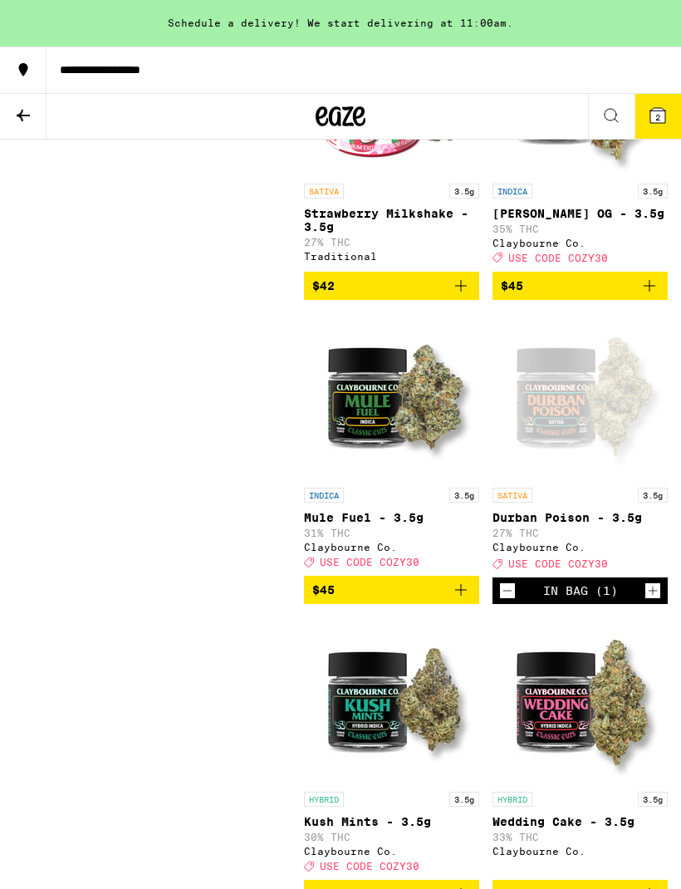
checkbox input "false"
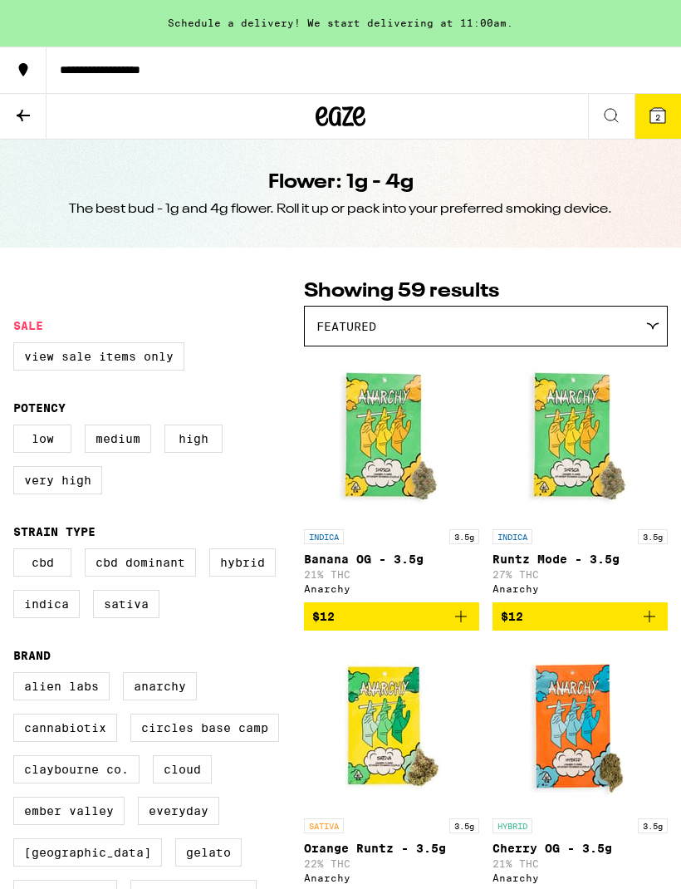
checkbox input "true"
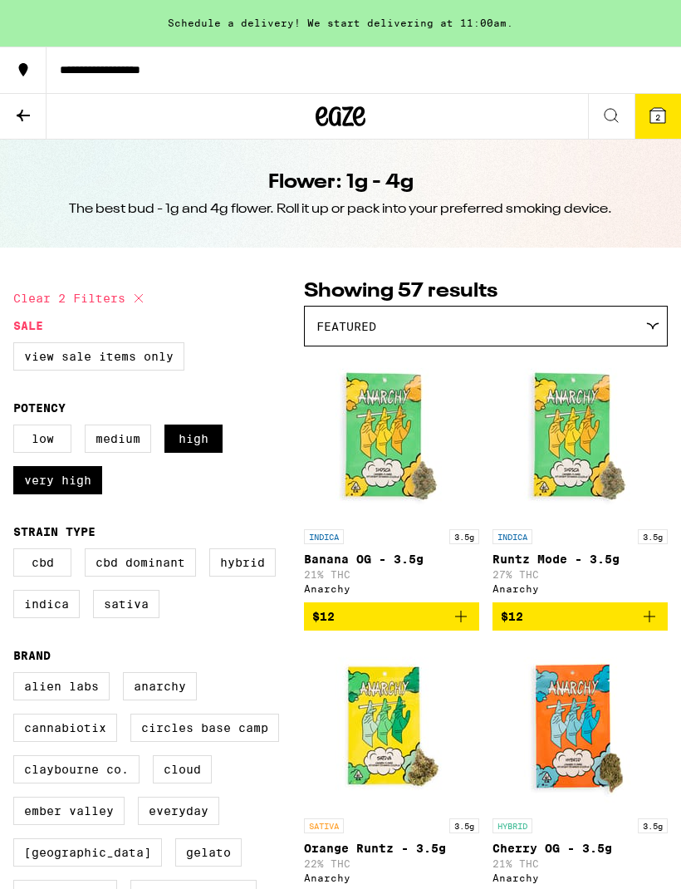
checkbox input "false"
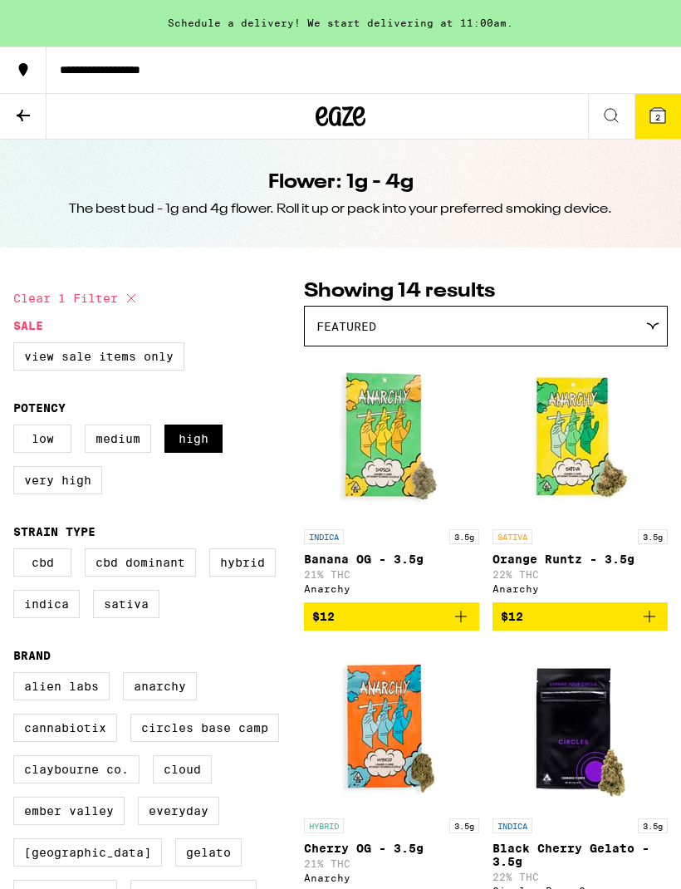
checkbox input "false"
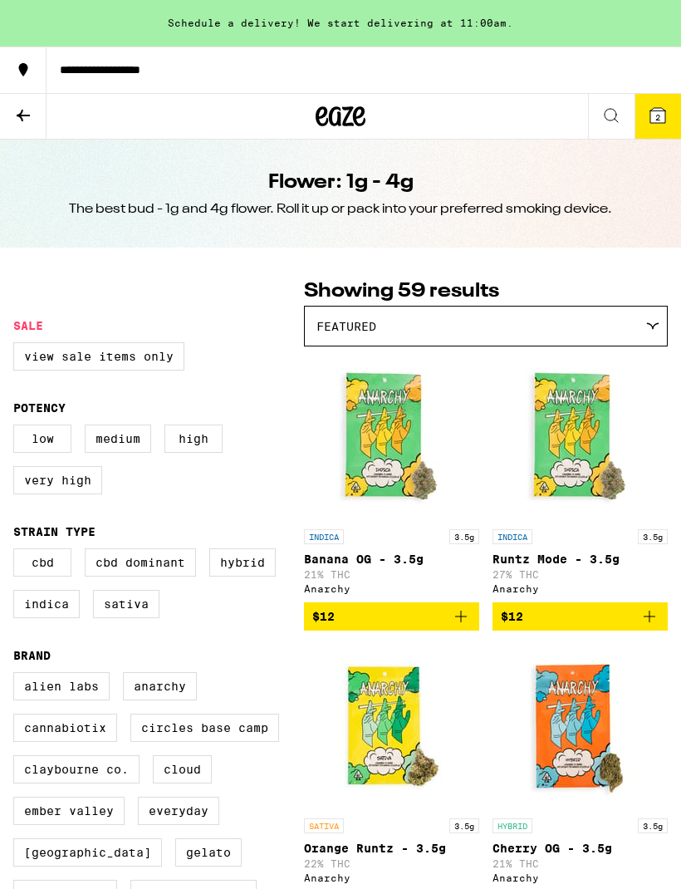
checkbox input "true"
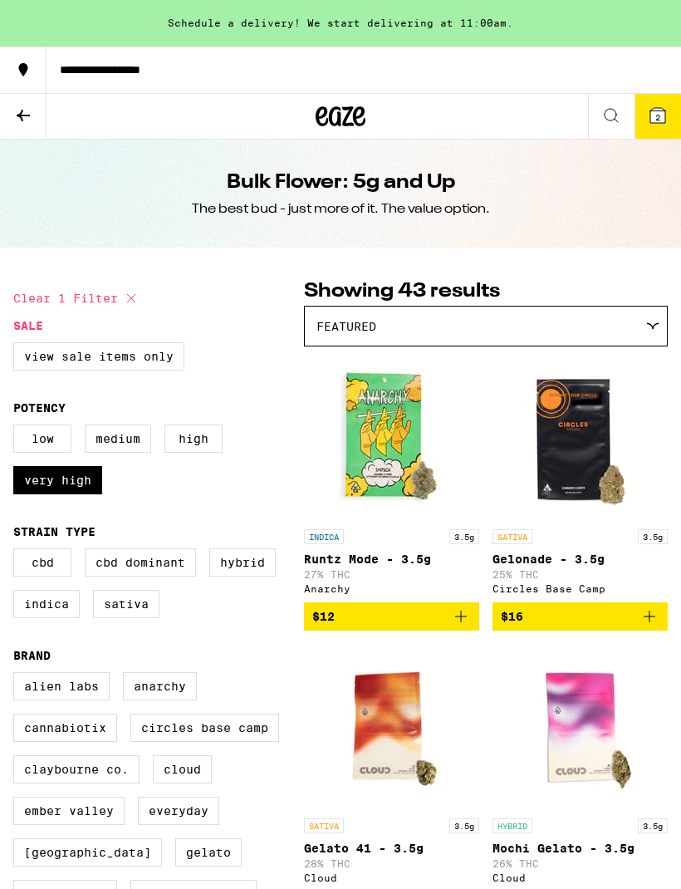
scroll to position [2575, 0]
